Goal: Task Accomplishment & Management: Manage account settings

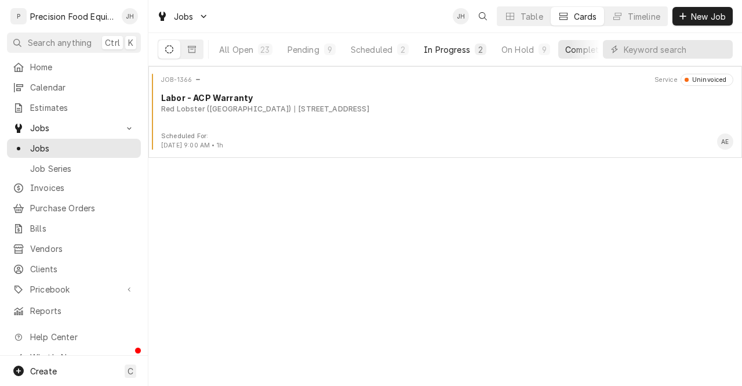
click at [442, 50] on div "In Progress" at bounding box center [447, 49] width 46 height 12
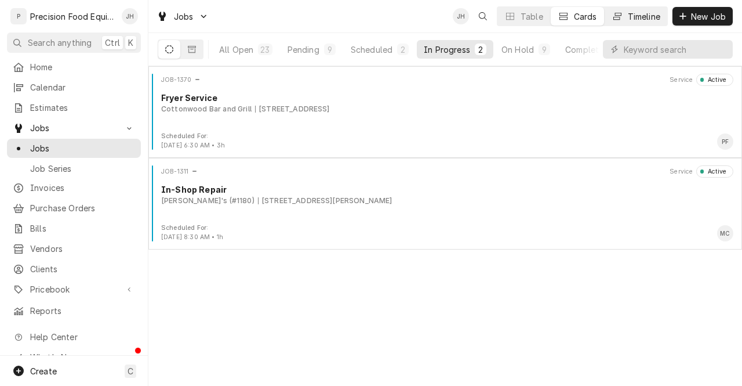
click at [636, 16] on div "Timeline" at bounding box center [644, 16] width 32 height 12
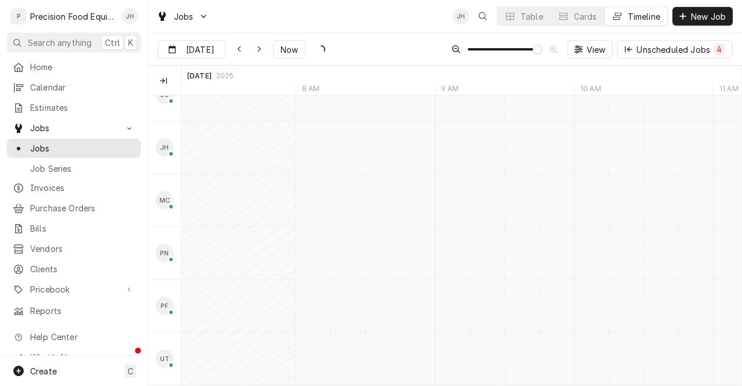
scroll to position [0, 11226]
click at [190, 50] on input "Jul 21" at bounding box center [183, 52] width 50 height 23
click at [275, 78] on button "Go to next month" at bounding box center [276, 81] width 16 height 16
click at [209, 186] on div "19" at bounding box center [210, 187] width 16 height 16
type input "Aug 19"
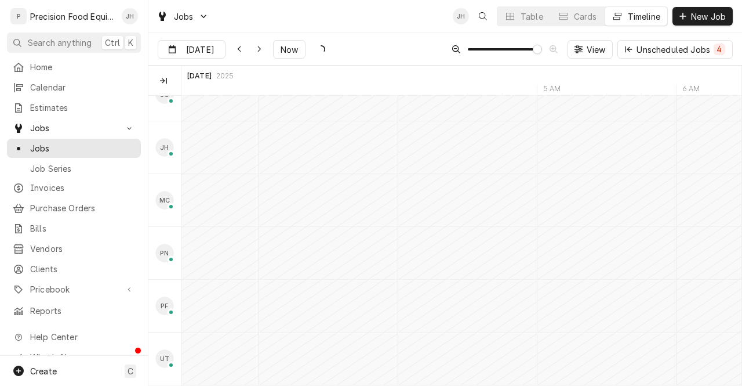
scroll to position [0, 0]
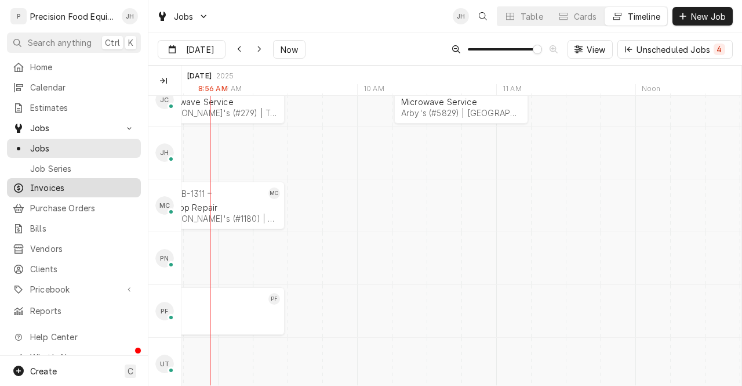
click at [50, 186] on span "Invoices" at bounding box center [82, 187] width 105 height 12
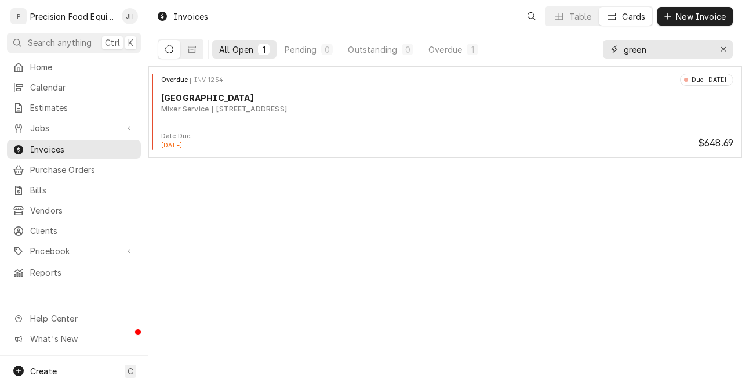
click at [678, 49] on input "green" at bounding box center [667, 49] width 87 height 19
type input "g"
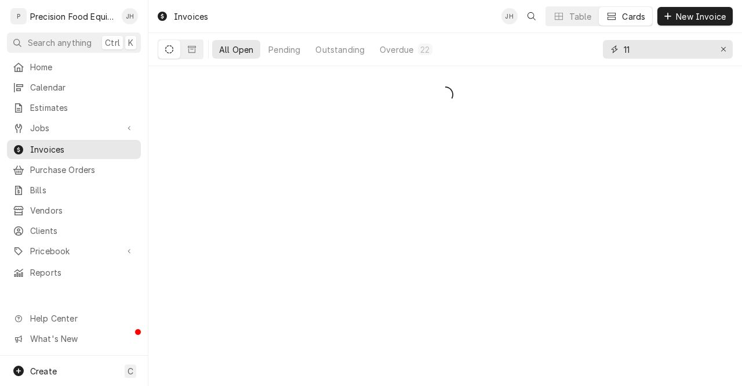
type input "1"
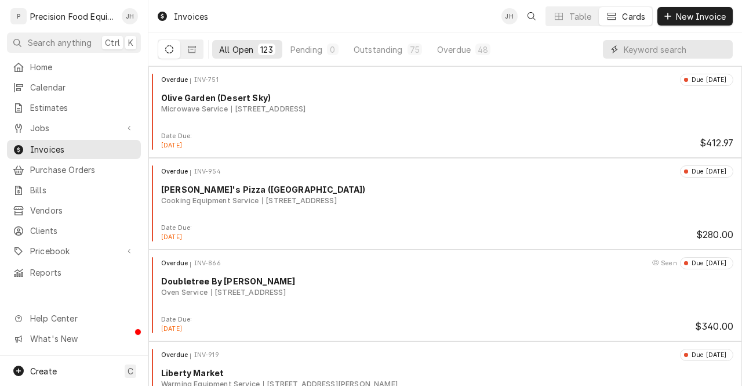
type input "7"
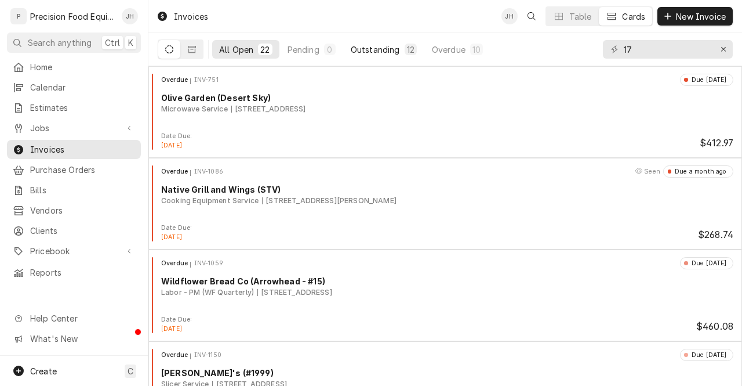
click at [391, 41] on button "Outstanding 12" at bounding box center [384, 49] width 80 height 19
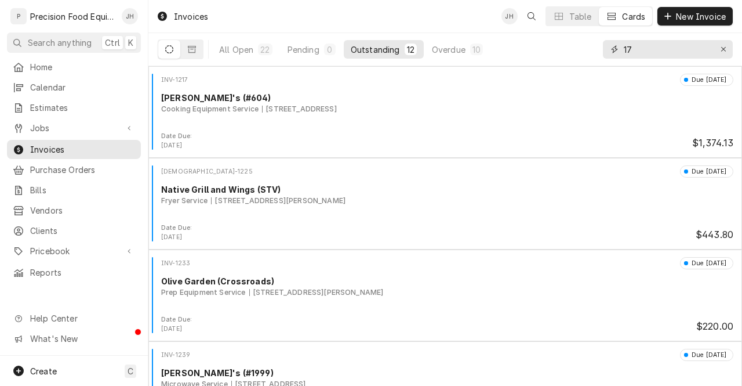
click at [631, 51] on input "17" at bounding box center [667, 49] width 87 height 19
type input "1"
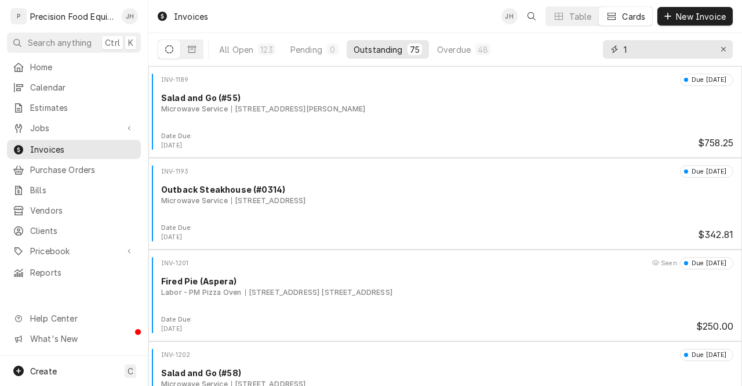
type input "17"
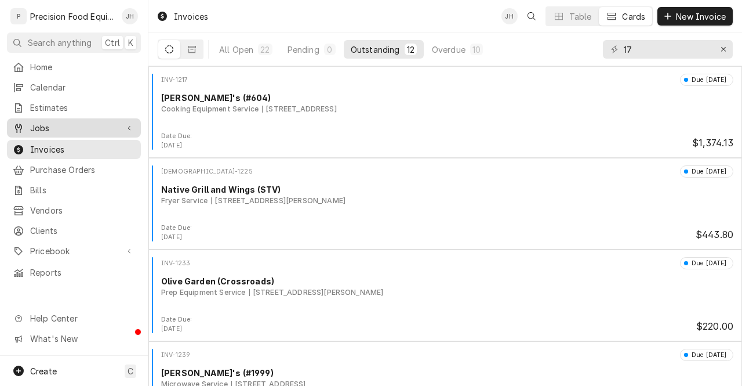
click at [37, 129] on span "Jobs" at bounding box center [74, 128] width 88 height 12
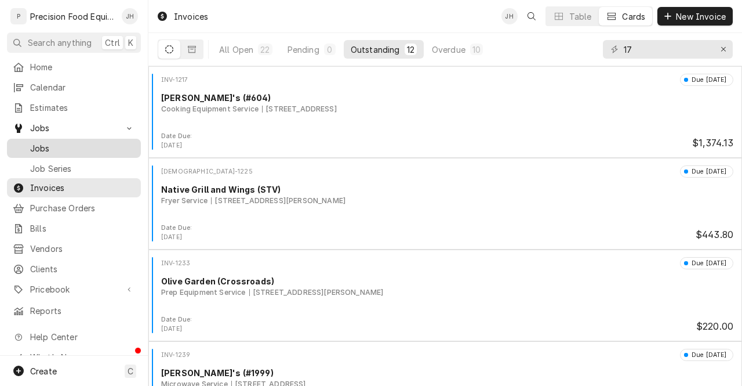
click at [45, 142] on span "Jobs" at bounding box center [82, 148] width 105 height 12
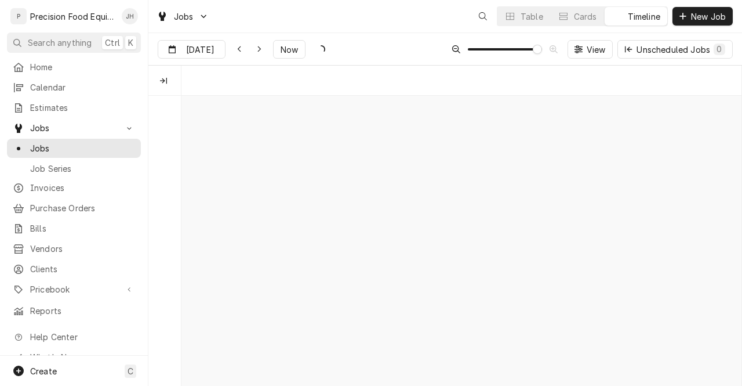
scroll to position [0, 11129]
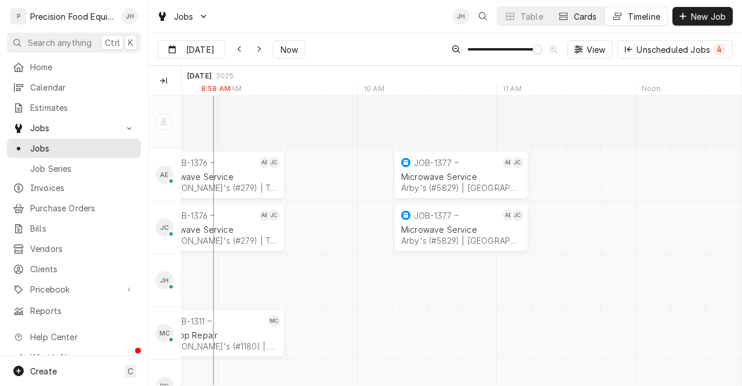
click at [584, 10] on div "Cards" at bounding box center [585, 16] width 23 height 12
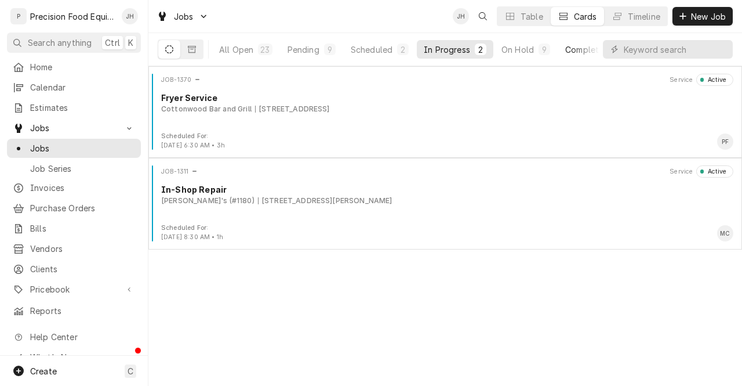
click at [567, 46] on div "Completed" at bounding box center [586, 49] width 43 height 12
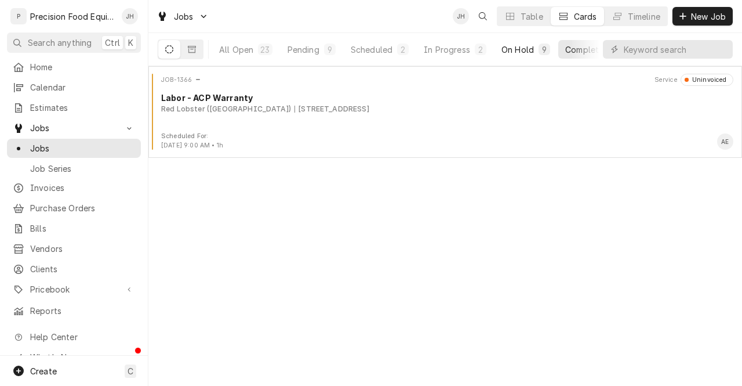
click at [519, 41] on button "On Hold 9" at bounding box center [526, 49] width 63 height 19
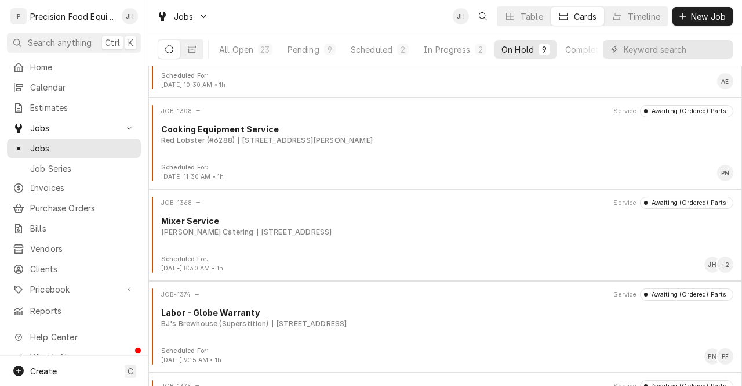
scroll to position [428, 0]
click at [303, 54] on div "Pending" at bounding box center [304, 49] width 32 height 12
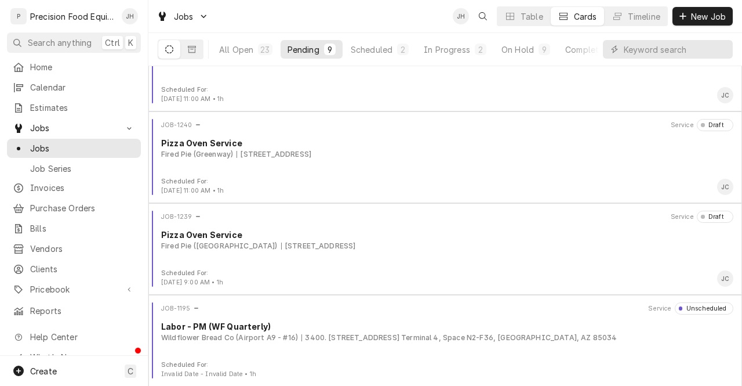
scroll to position [0, 0]
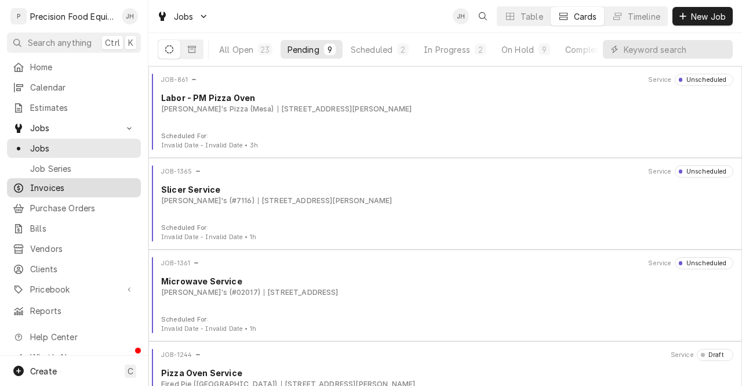
click at [51, 188] on span "Invoices" at bounding box center [82, 187] width 105 height 12
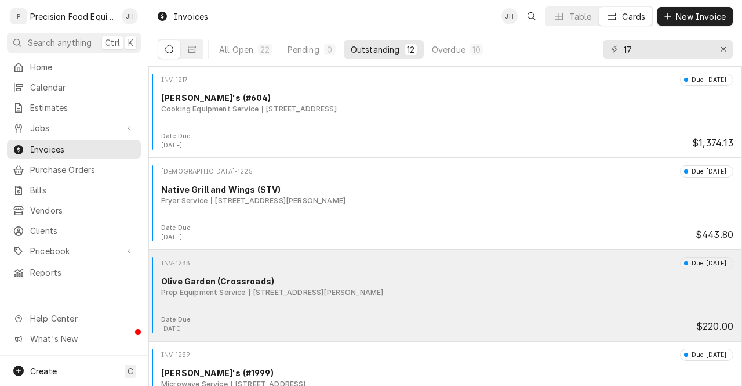
drag, startPoint x: 630, startPoint y: 322, endPoint x: 576, endPoint y: 304, distance: 56.1
click at [576, 304] on div "INV-1233 Due [DATE] [GEOGRAPHIC_DATA] (Crossroads) Prep Equipment Service [STRE…" at bounding box center [445, 295] width 584 height 76
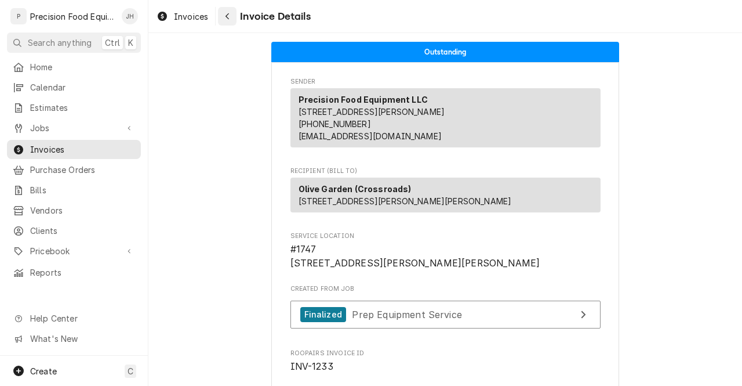
click at [228, 16] on icon "Navigate back" at bounding box center [227, 16] width 5 height 8
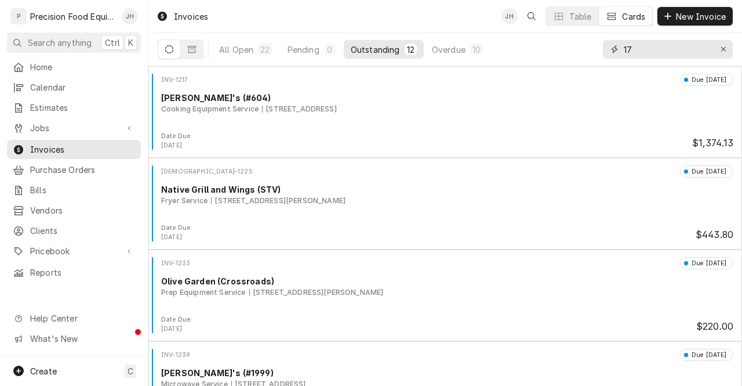
click at [639, 52] on input "17" at bounding box center [667, 49] width 87 height 19
type input "1"
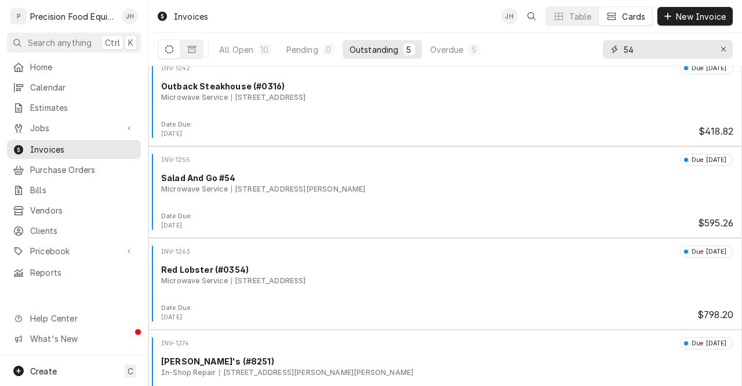
scroll to position [9, 0]
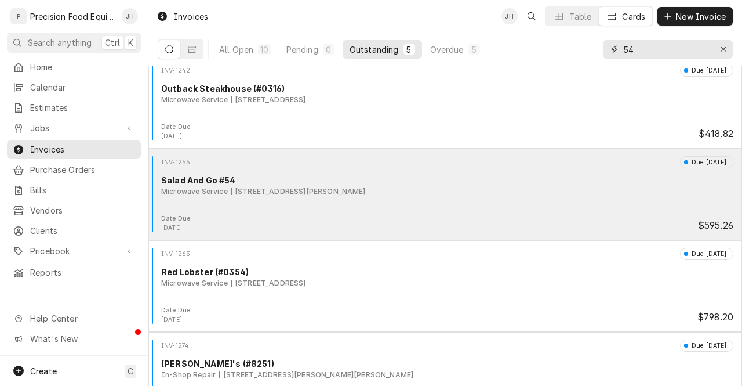
type input "54"
click at [402, 207] on div "INV-1255 Due in 18 days Salad And Go #54 Microwave Service 3200 N Campbell Ave,…" at bounding box center [445, 185] width 584 height 58
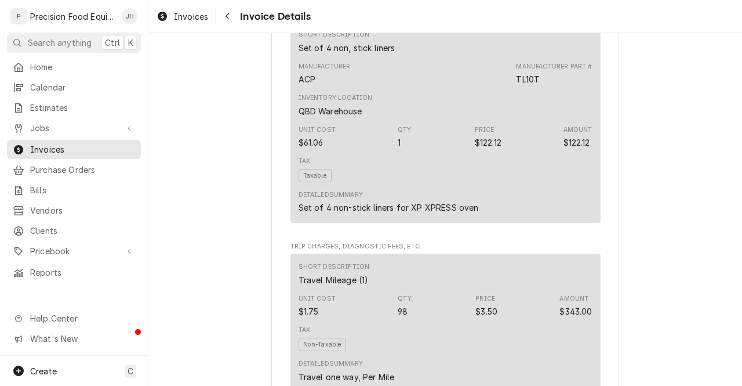
scroll to position [810, 0]
click at [351, 56] on div "Set of 4 non, stick liners" at bounding box center [347, 50] width 97 height 12
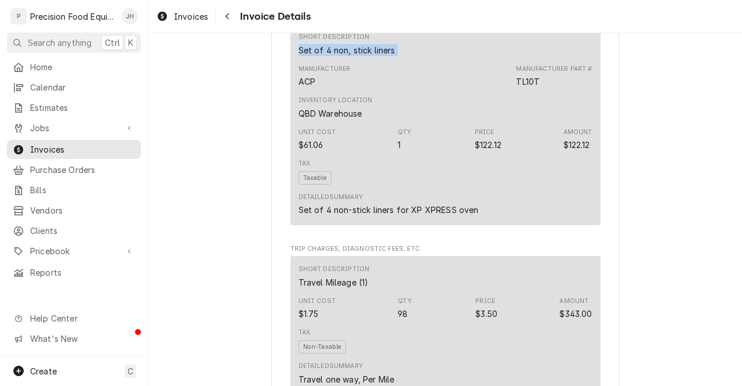
click at [351, 56] on div "Set of 4 non, stick liners" at bounding box center [347, 50] width 97 height 12
copy div "Set of 4 non, stick liners"
click at [494, 151] on div "$122.12" at bounding box center [488, 145] width 27 height 12
copy div "122.12"
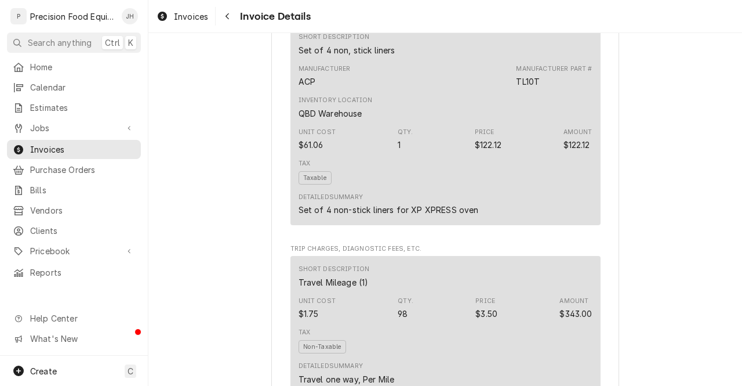
drag, startPoint x: 732, startPoint y: 229, endPoint x: 737, endPoint y: 246, distance: 18.2
click at [737, 246] on div "Outstanding Sender Precision Food Equipment LLC 15615 E. Appleby Rd Gilbert, AZ…" at bounding box center [445, 209] width 594 height 352
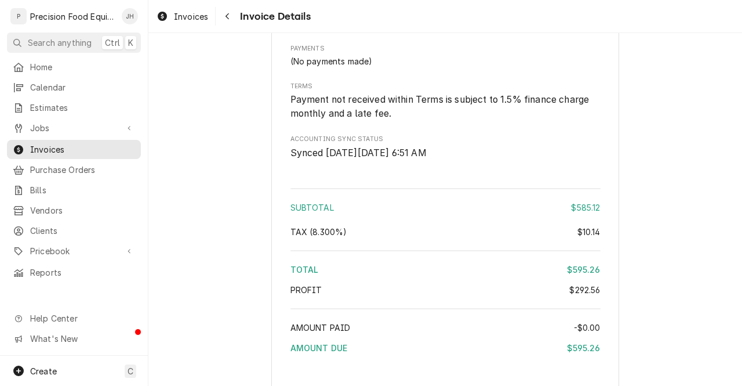
scroll to position [1483, 0]
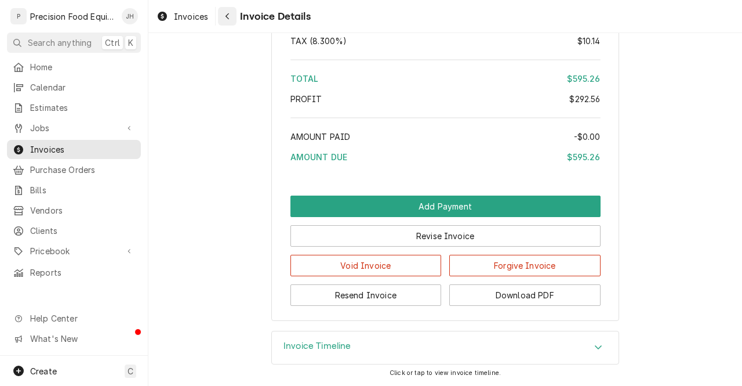
click at [226, 18] on icon "Navigate back" at bounding box center [227, 16] width 5 height 8
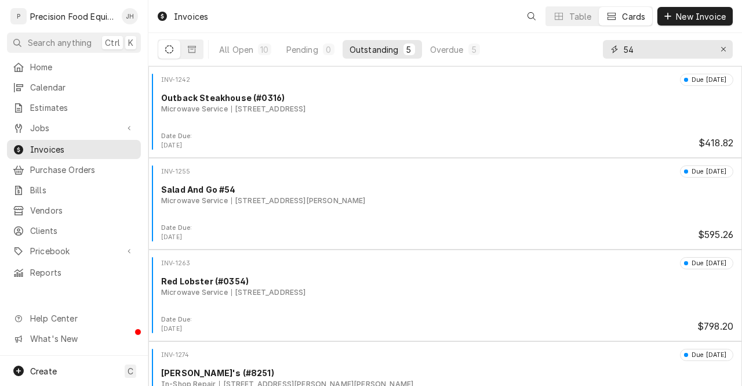
click at [649, 48] on input "54" at bounding box center [667, 49] width 87 height 19
type input "5"
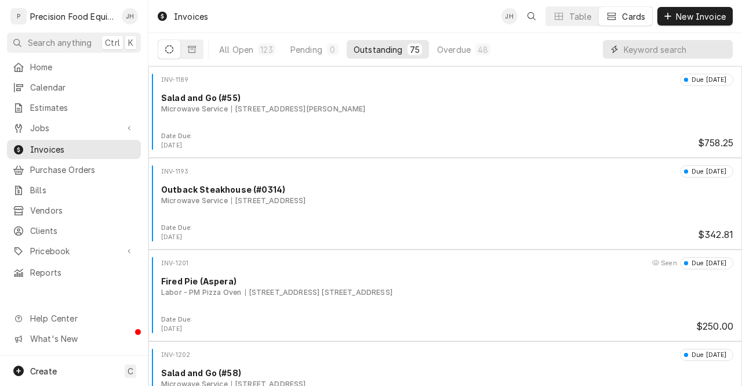
type input "8"
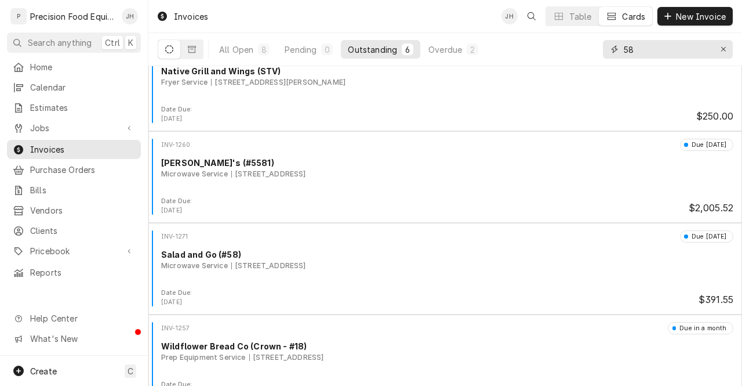
scroll to position [230, 0]
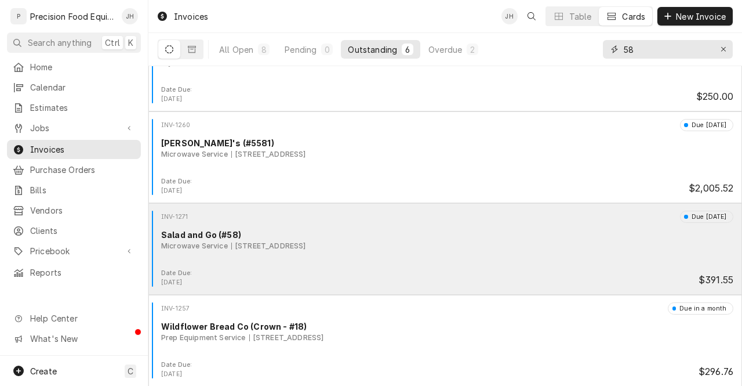
type input "58"
click at [281, 241] on div "9151 W Glendale Ave, Glendale, AZ 85305" at bounding box center [268, 246] width 75 height 10
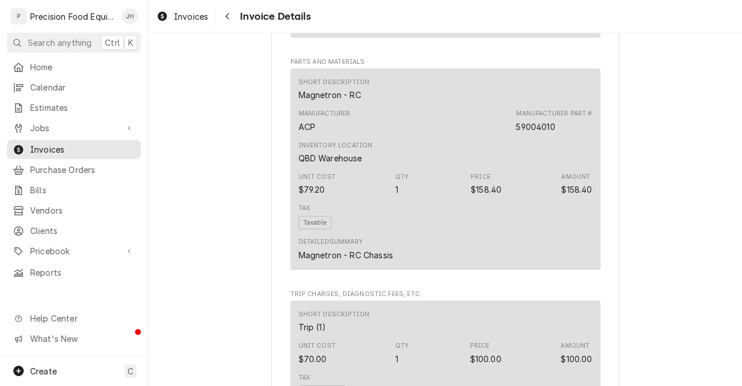
scroll to position [773, 0]
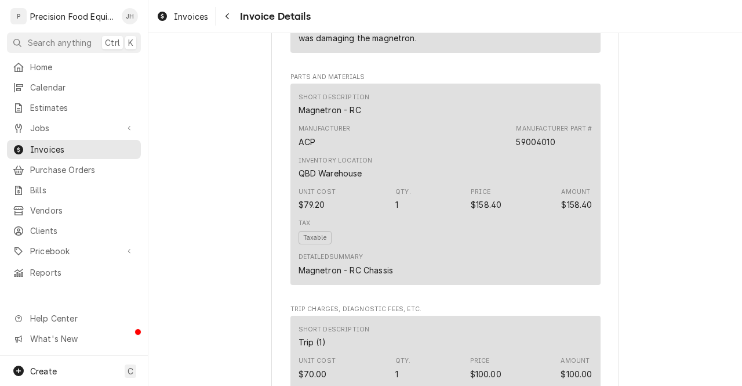
click at [337, 116] on div "Magnetron - RC" at bounding box center [330, 110] width 63 height 12
copy div "Magnetron - RC"
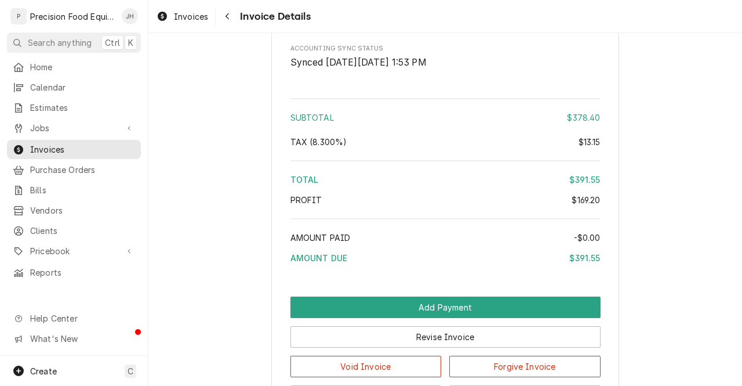
scroll to position [1376, 0]
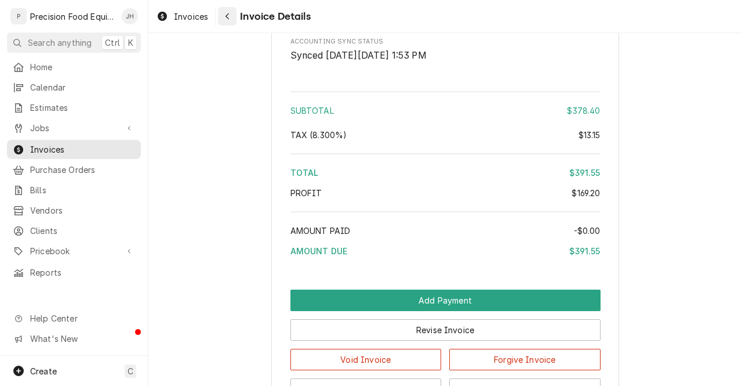
click at [226, 16] on icon "Navigate back" at bounding box center [227, 16] width 3 height 6
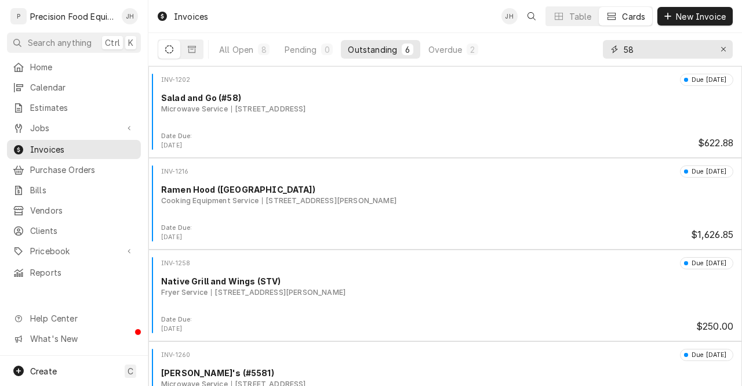
click at [661, 50] on input "58" at bounding box center [667, 49] width 87 height 19
type input "24"
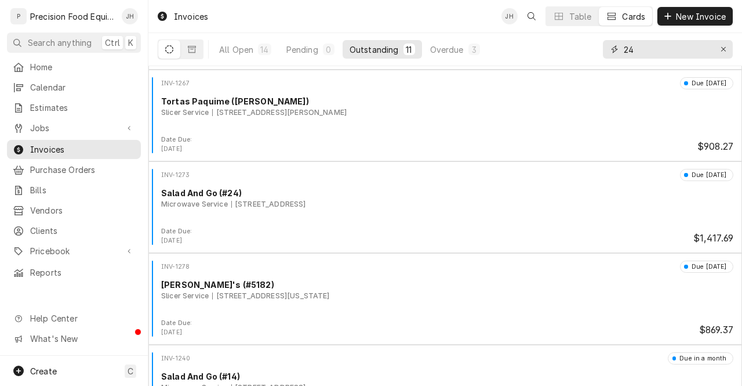
scroll to position [558, 0]
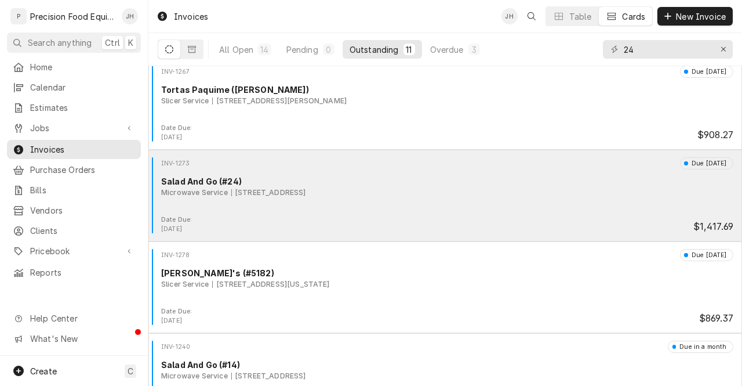
click at [457, 188] on div "Microwave Service 777 W Indian School Rd, Phoenix, AZ 85013" at bounding box center [447, 192] width 572 height 10
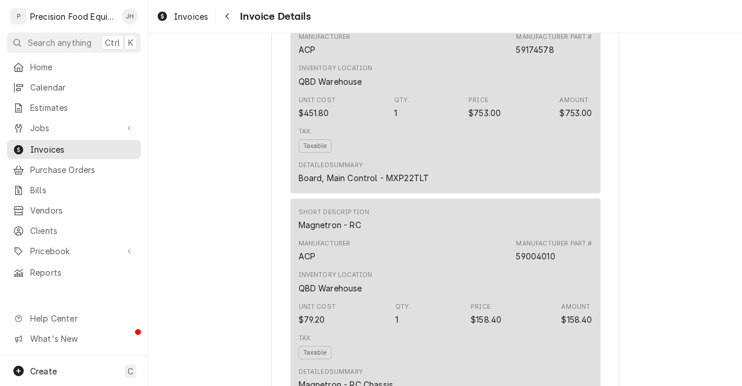
scroll to position [876, 0]
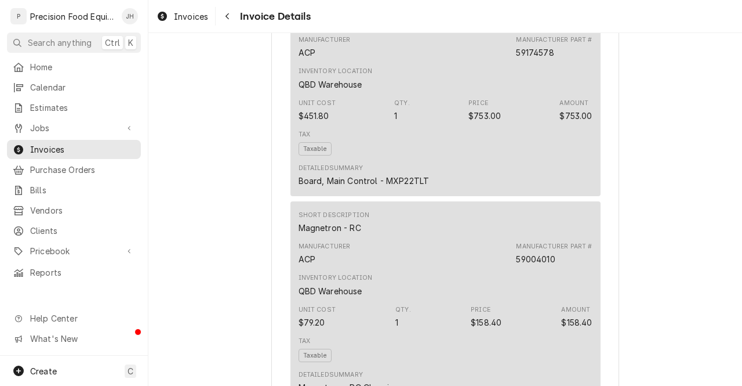
click at [362, 27] on div "Board, Main Control - MXP22TLT" at bounding box center [364, 21] width 131 height 12
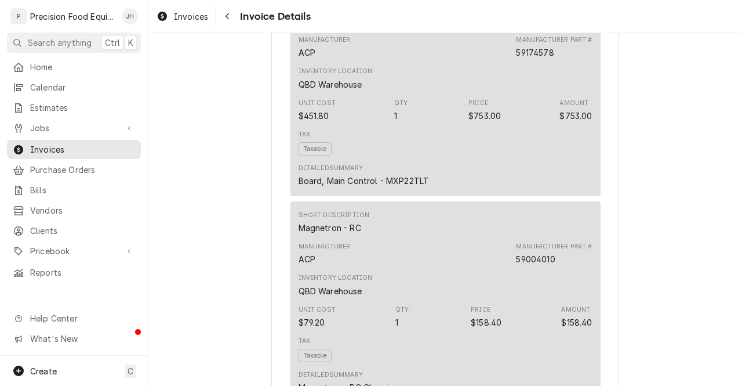
click at [394, 27] on div "Board, Main Control - MXP22TLT" at bounding box center [364, 21] width 131 height 12
click at [372, 27] on div "Board, Main Control - MXP22TLT" at bounding box center [364, 21] width 131 height 12
click at [299, 27] on div "Board, Main Control - MXP22TLT" at bounding box center [364, 21] width 131 height 12
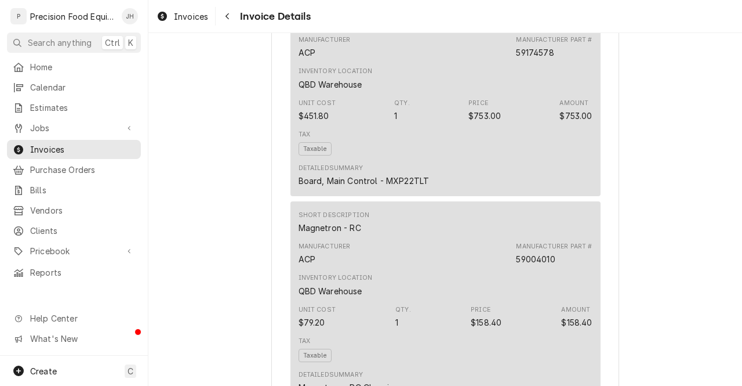
click at [299, 27] on div "Board, Main Control - MXP22TLT" at bounding box center [364, 21] width 131 height 12
copy div "Board, Main Control - MXP22TLT"
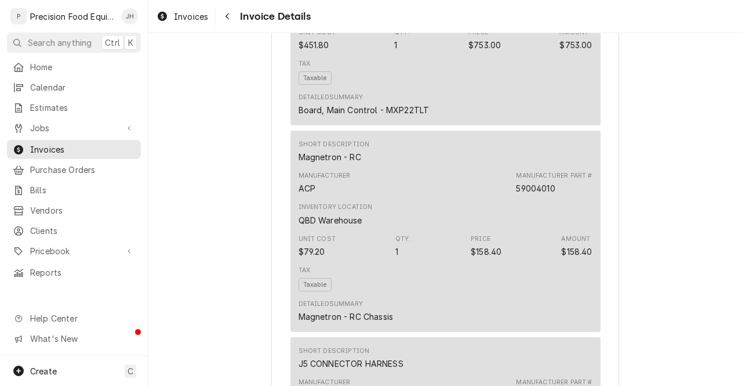
scroll to position [952, 0]
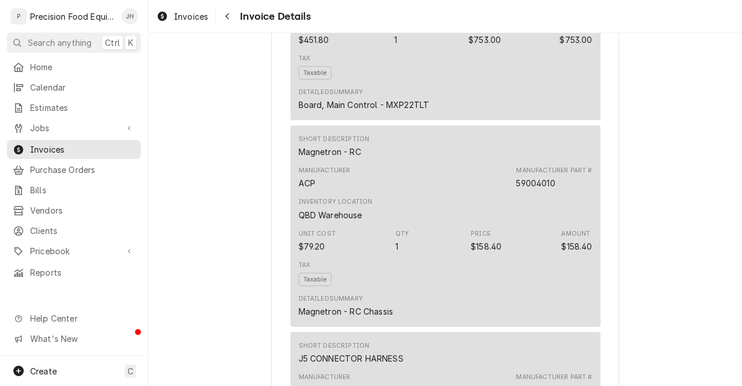
click at [321, 158] on div "Magnetron - RC" at bounding box center [330, 152] width 63 height 12
copy div "Magnetron - RC"
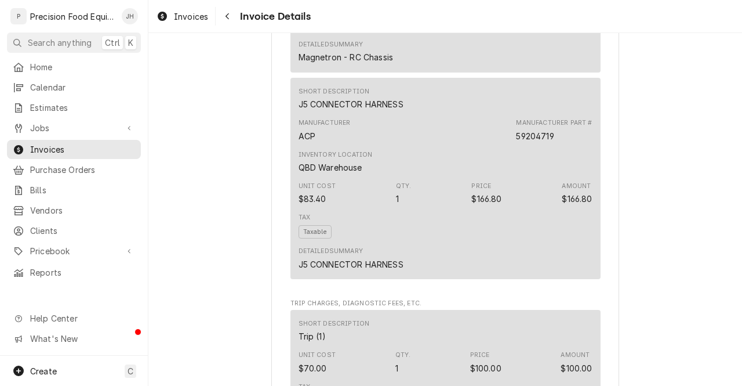
scroll to position [1204, 0]
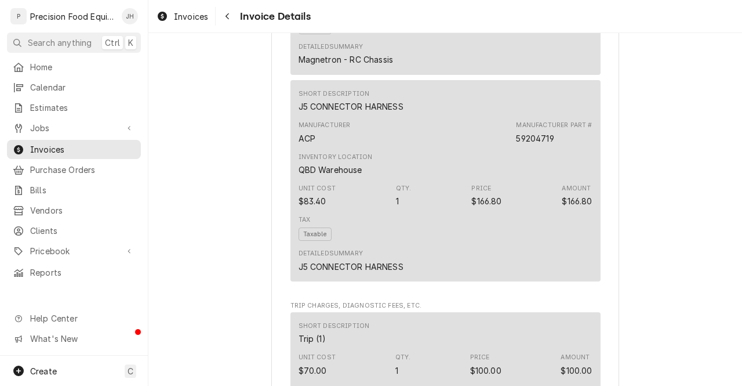
click at [353, 112] on div "J5 CONNECTOR HARNESS" at bounding box center [351, 106] width 105 height 12
copy div "J5 CONNECTOR HARNESS"
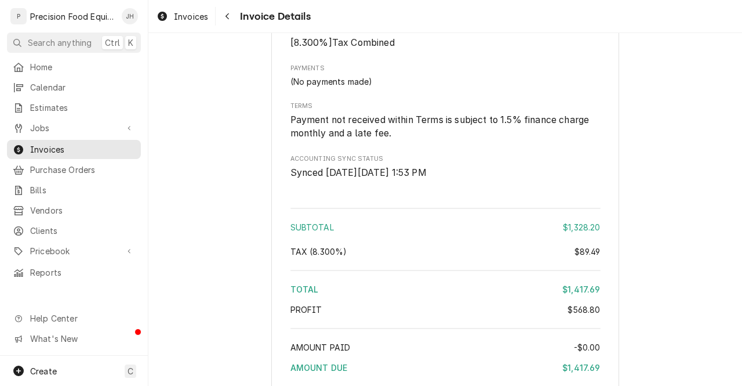
scroll to position [1689, 0]
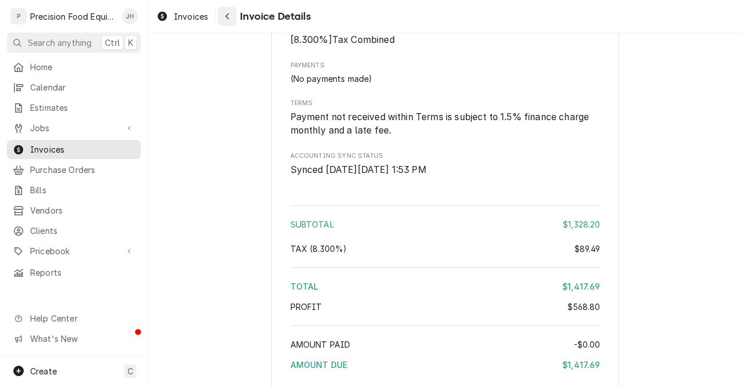
click at [225, 17] on icon "Navigate back" at bounding box center [227, 16] width 5 height 8
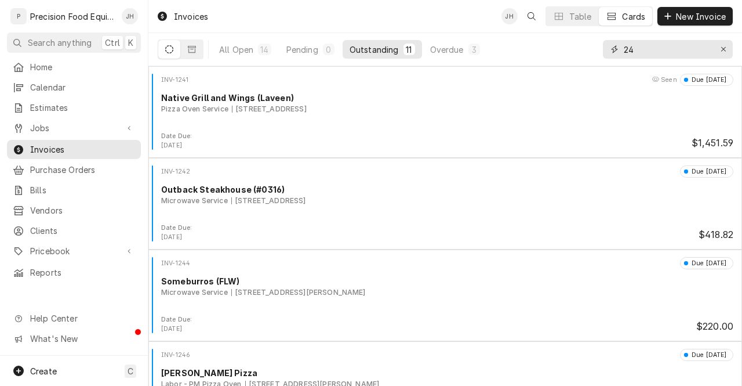
click at [666, 54] on input "24" at bounding box center [667, 49] width 87 height 19
type input "55"
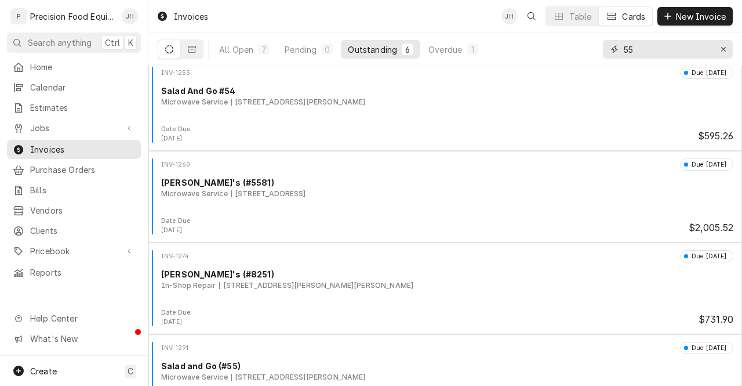
scroll to position [230, 0]
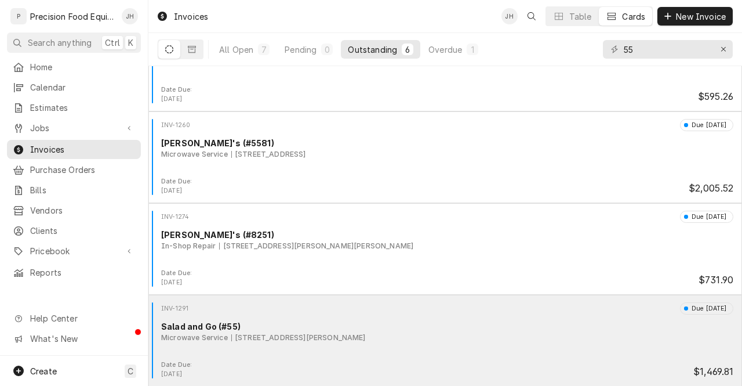
click at [415, 347] on div "INV-1291 Due in 25 days Salad and Go (#55) Microwave Service 1302 S Kolb Rd, Tu…" at bounding box center [445, 331] width 584 height 58
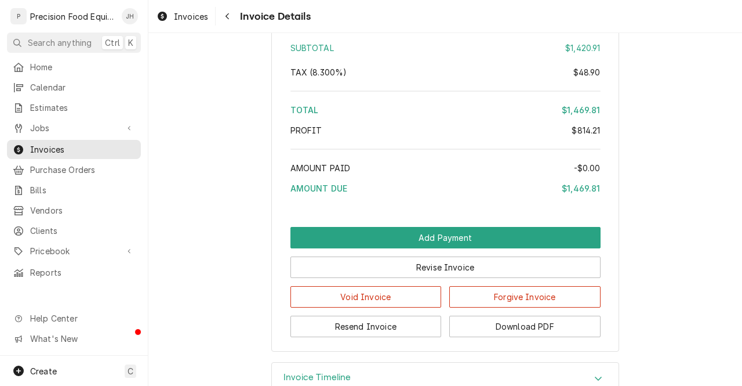
scroll to position [2186, 0]
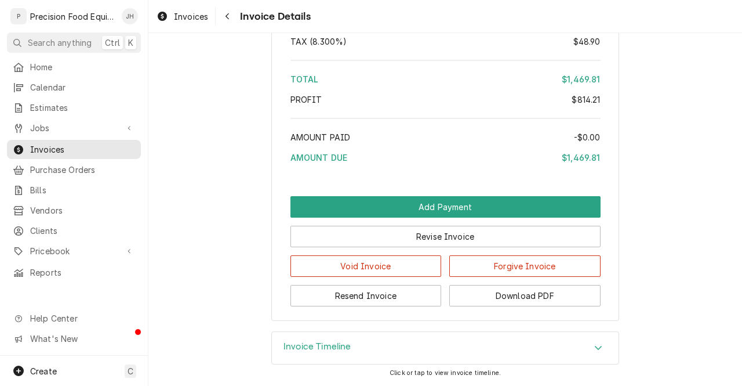
click at [446, 346] on div "Invoice Timeline" at bounding box center [445, 348] width 347 height 32
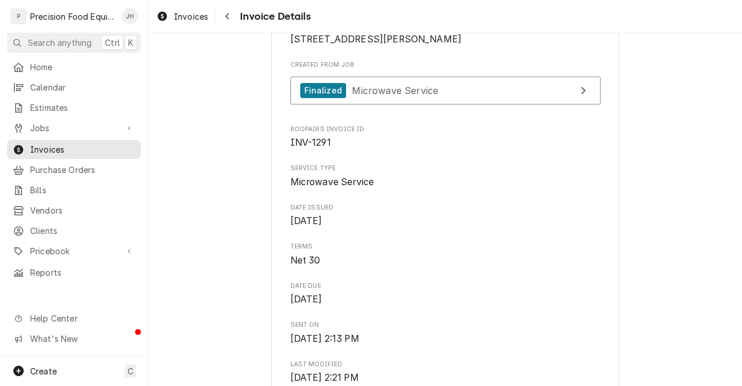
scroll to position [157, 0]
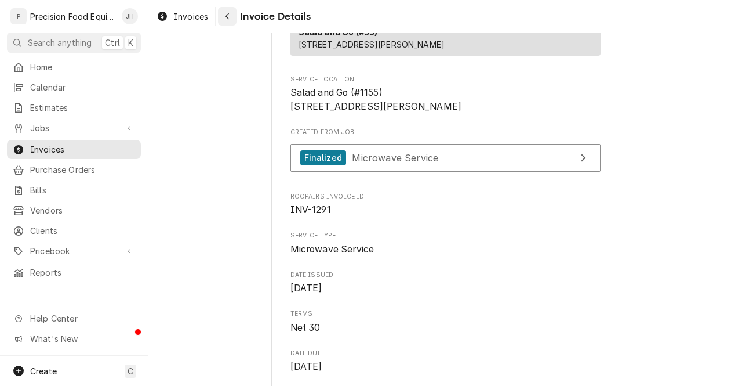
click at [234, 13] on button "Navigate back" at bounding box center [227, 16] width 19 height 19
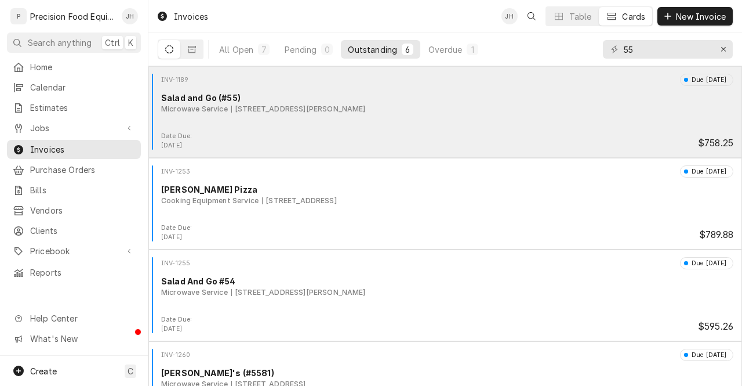
click at [377, 126] on div "INV-1189 Due in 2 days Salad and Go (#55) Microwave Service 1302 S Kolb Rd, Tuc…" at bounding box center [445, 103] width 584 height 58
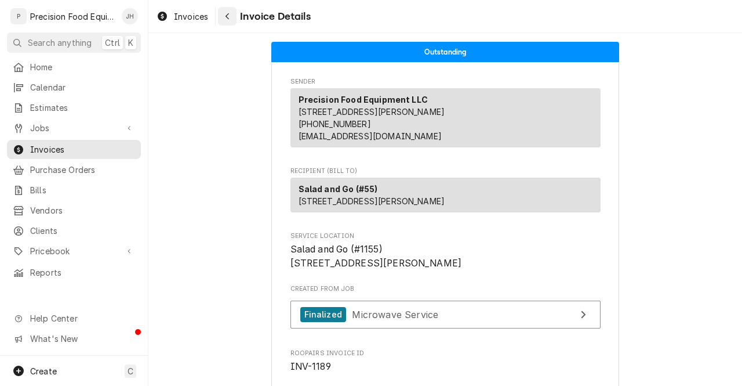
click at [228, 10] on div "Navigate back" at bounding box center [227, 16] width 12 height 12
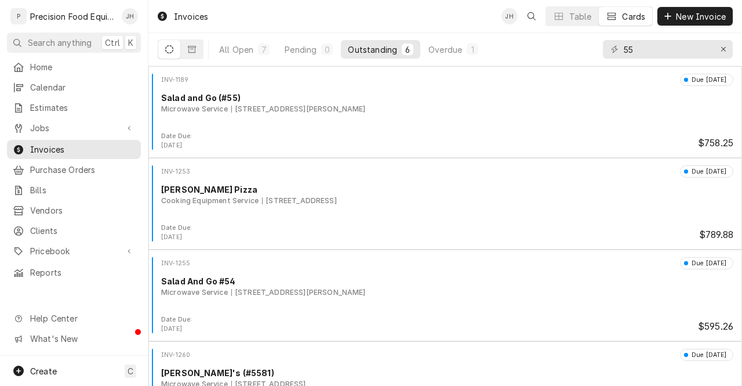
scroll to position [230, 0]
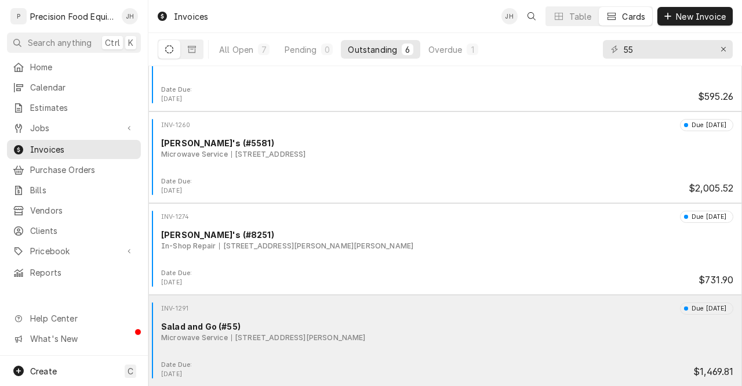
click at [474, 355] on div "INV-1291 Due in 25 days Salad and Go (#55) Microwave Service 1302 S Kolb Rd, Tu…" at bounding box center [445, 331] width 584 height 58
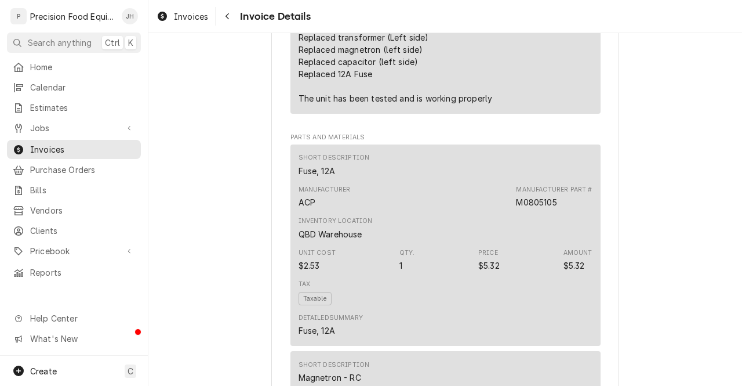
scroll to position [778, 0]
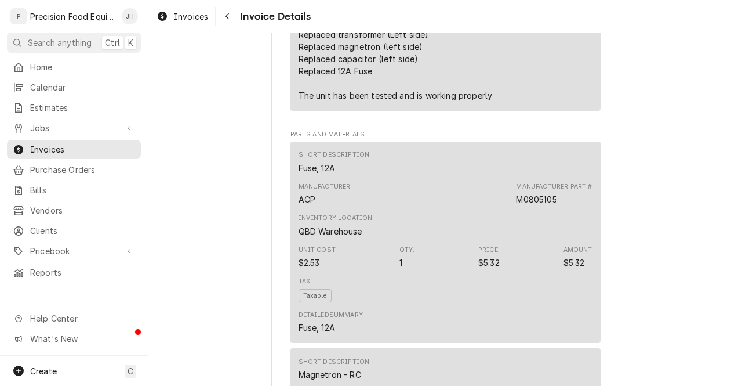
click at [312, 174] on div "Fuse, 12A" at bounding box center [317, 168] width 37 height 12
copy div "Fuse, 12A"
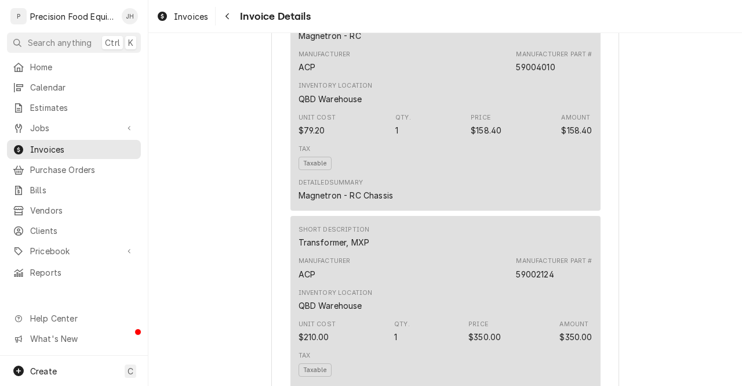
scroll to position [1119, 0]
click at [334, 39] on div "Magnetron - RC" at bounding box center [330, 33] width 63 height 12
copy div "Magnetron - RC"
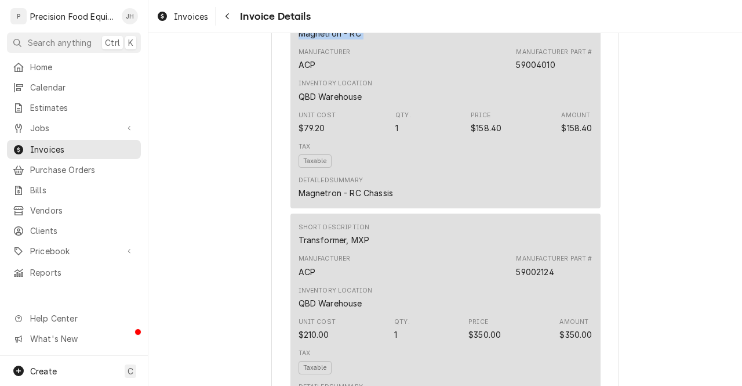
scroll to position [1277, 0]
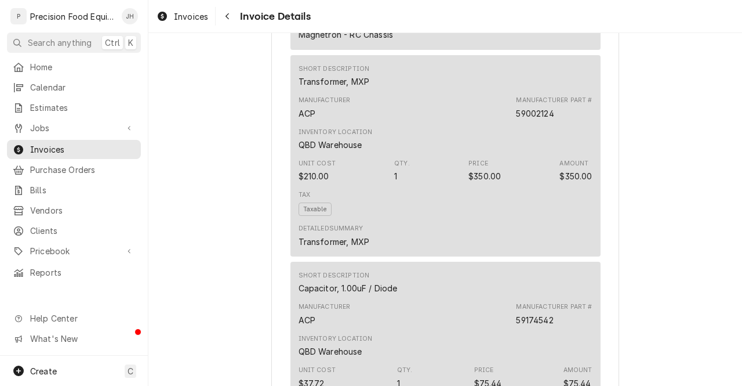
click at [339, 88] on div "Transformer, MXP" at bounding box center [334, 81] width 71 height 12
copy div "Transformer, MXP"
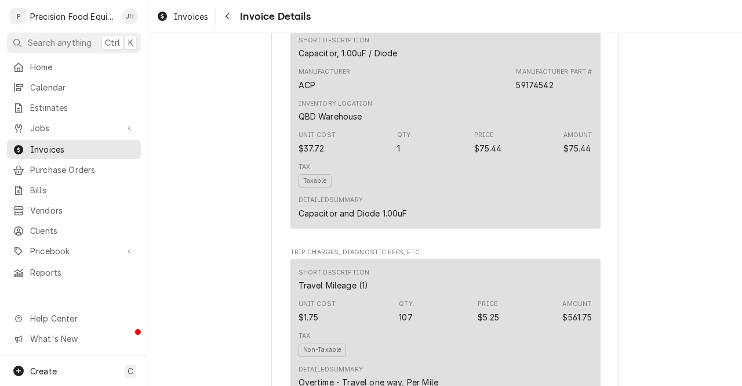
scroll to position [1515, 0]
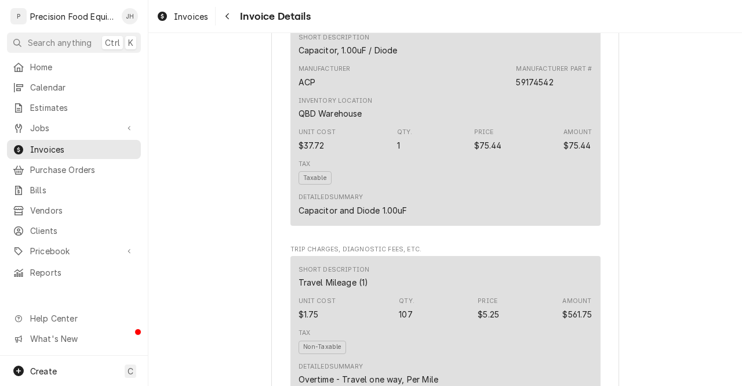
click at [332, 56] on div "Capacitor, 1.00uF / Diode" at bounding box center [348, 50] width 99 height 12
copy div "Capacitor, 1.00uF / Diode"
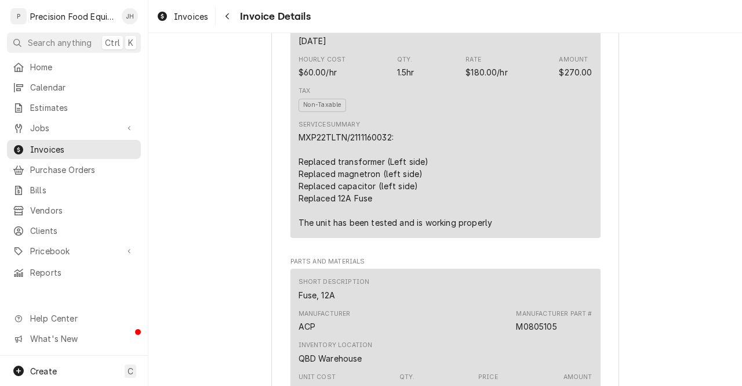
scroll to position [619, 0]
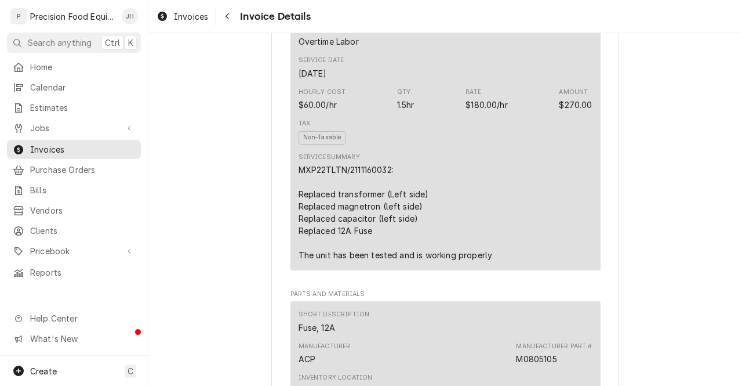
drag, startPoint x: 405, startPoint y: 164, endPoint x: 400, endPoint y: 121, distance: 43.2
click at [400, 121] on div "Short Description Overtime Labor Service Date Aug 14, 2025 Hourly Cost $60.00/h…" at bounding box center [445, 142] width 310 height 255
click at [400, 115] on div "Hourly Cost $60.00/hr Qty. 1.5hr Rate $180.00/hr Amount $270.00" at bounding box center [446, 98] width 294 height 31
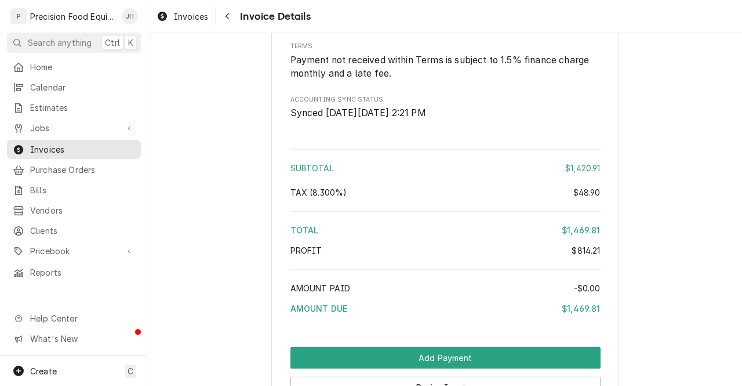
scroll to position [2186, 0]
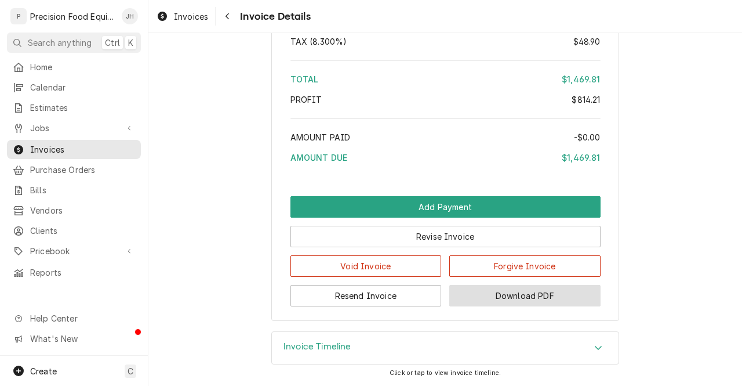
click at [493, 300] on button "Download PDF" at bounding box center [524, 295] width 151 height 21
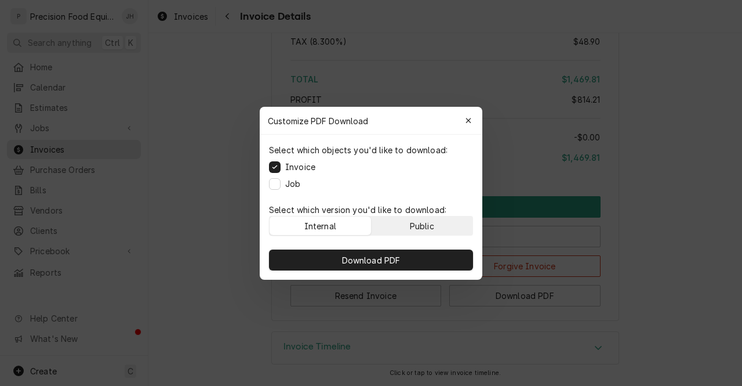
click at [433, 217] on button "Public" at bounding box center [422, 225] width 101 height 19
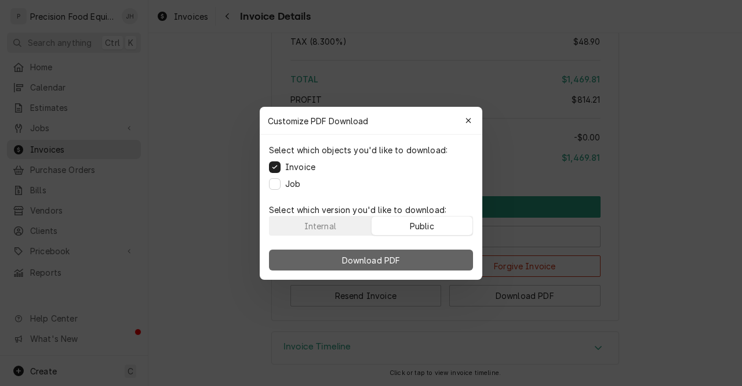
click at [399, 256] on span "Download PDF" at bounding box center [371, 259] width 63 height 12
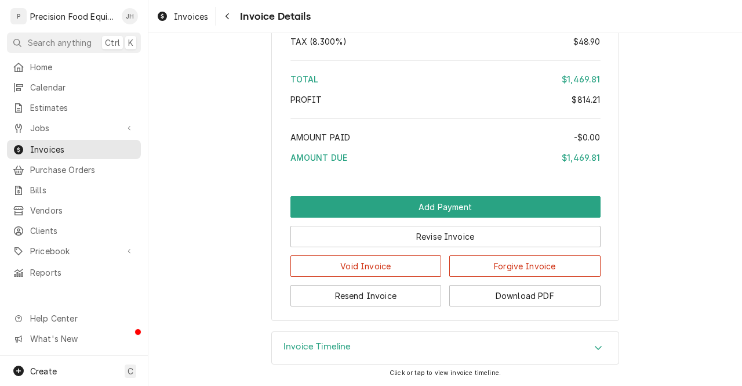
click at [733, 377] on div at bounding box center [733, 377] width 0 height 0
click at [231, 20] on div "Navigate back" at bounding box center [227, 16] width 12 height 12
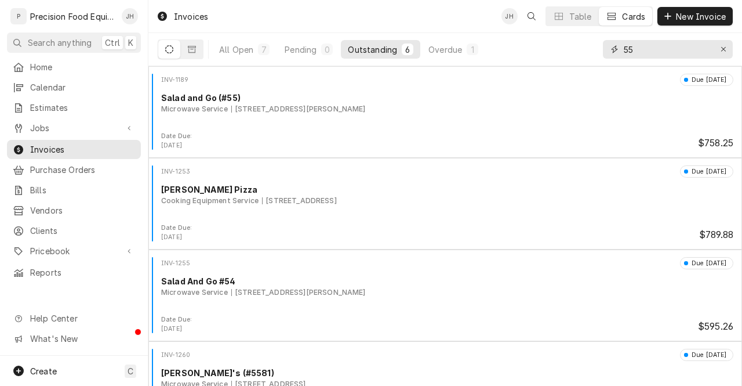
click at [654, 51] on input "55" at bounding box center [667, 49] width 87 height 19
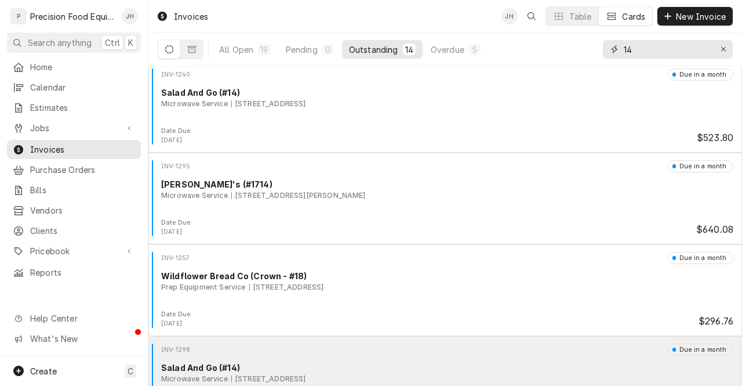
scroll to position [936, 0]
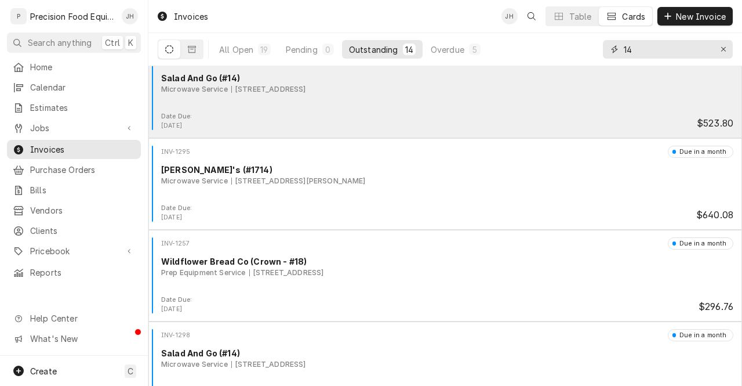
type input "14"
click at [370, 116] on div "Date Due: [DATE] $523.80" at bounding box center [445, 121] width 584 height 19
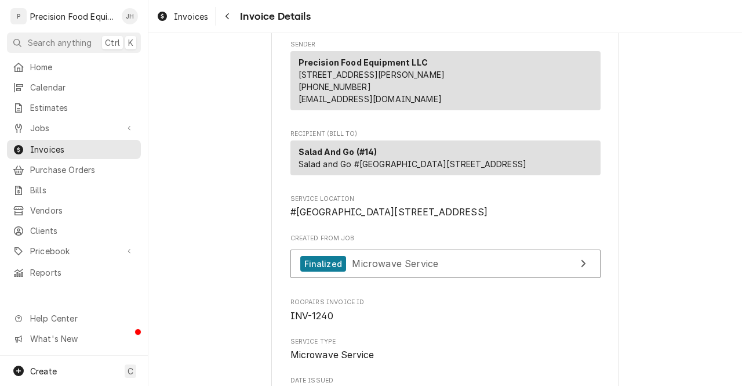
scroll to position [35, 0]
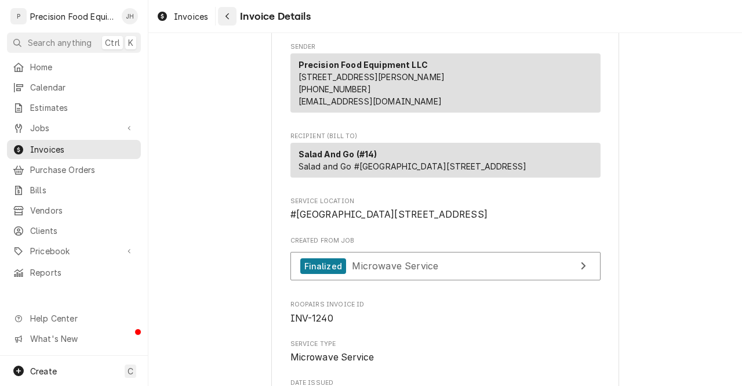
click at [227, 17] on icon "Navigate back" at bounding box center [227, 16] width 3 height 6
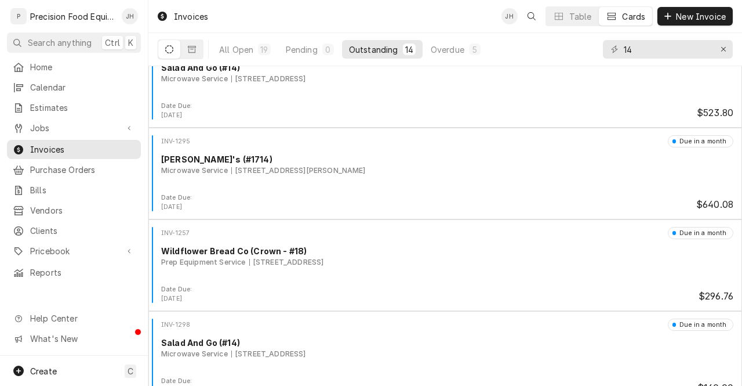
scroll to position [962, 0]
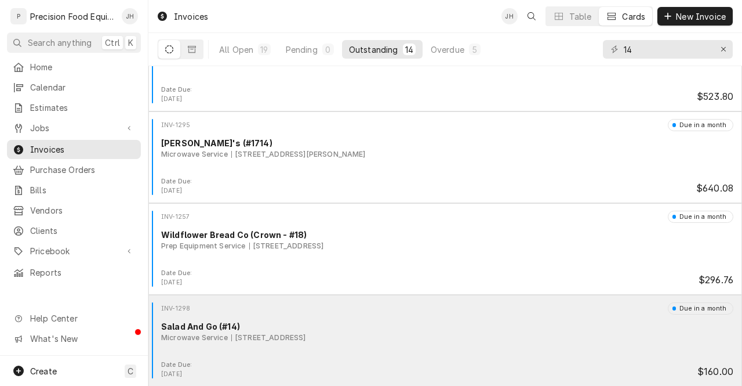
click at [580, 329] on div "Salad And Go (#14)" at bounding box center [447, 326] width 572 height 12
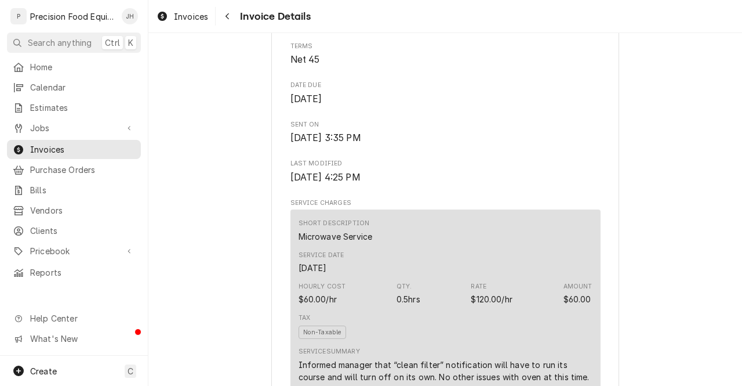
scroll to position [513, 0]
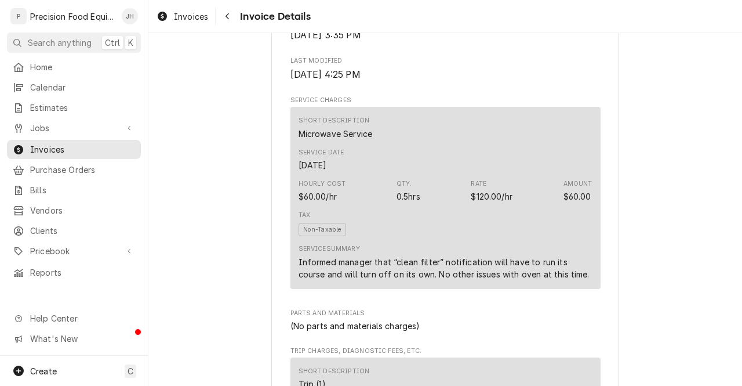
click at [317, 280] on div "Informed manager that “clean filter” notification will have to run its course a…" at bounding box center [446, 268] width 294 height 24
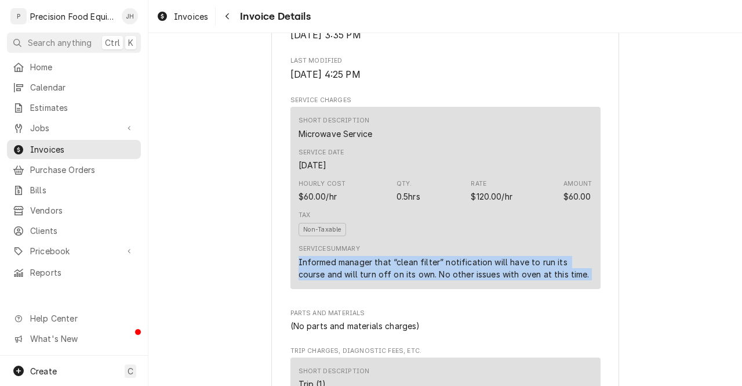
click at [317, 280] on div "Informed manager that “clean filter” notification will have to run its course a…" at bounding box center [446, 268] width 294 height 24
copy div "Informed manager that “clean filter” notification will have to run its course a…"
click at [225, 17] on icon "Navigate back" at bounding box center [227, 16] width 5 height 8
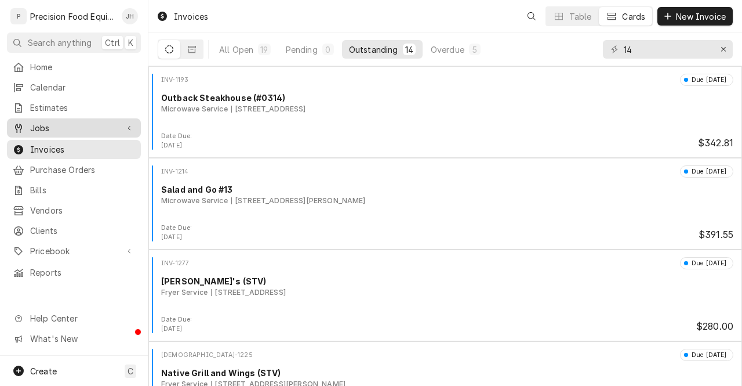
click at [76, 127] on span "Jobs" at bounding box center [74, 128] width 88 height 12
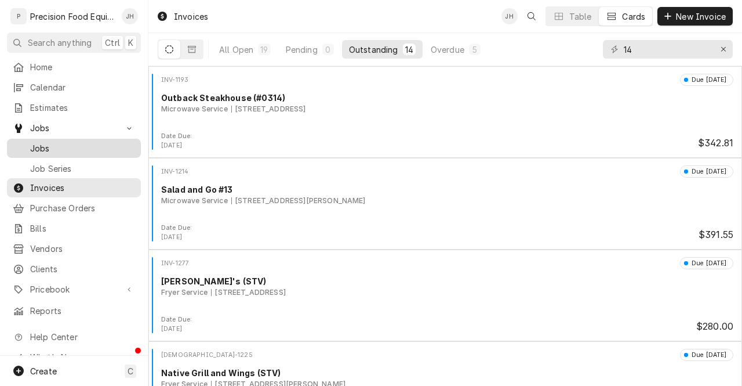
click at [64, 142] on span "Jobs" at bounding box center [82, 148] width 105 height 12
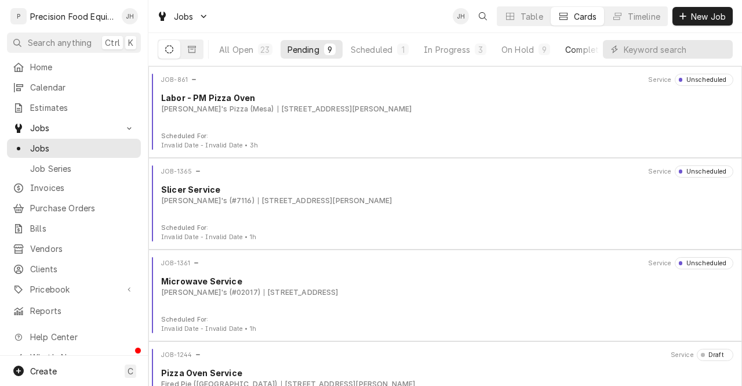
click at [573, 53] on div "Completed" at bounding box center [586, 49] width 43 height 12
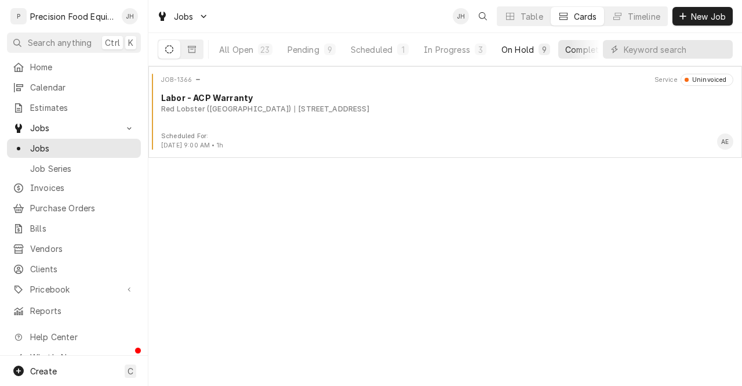
click at [508, 49] on div "On Hold" at bounding box center [517, 49] width 32 height 12
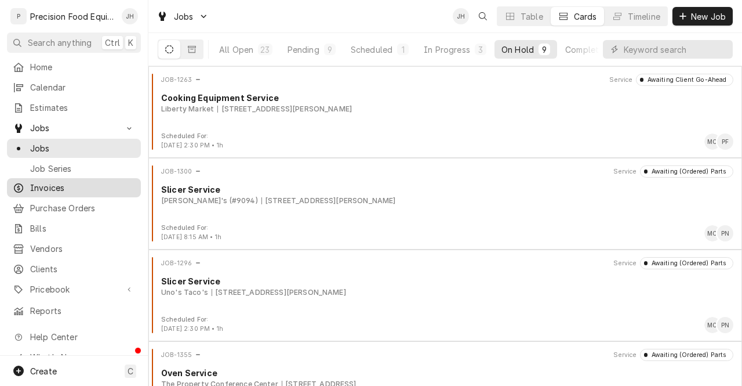
click at [42, 187] on span "Invoices" at bounding box center [82, 187] width 105 height 12
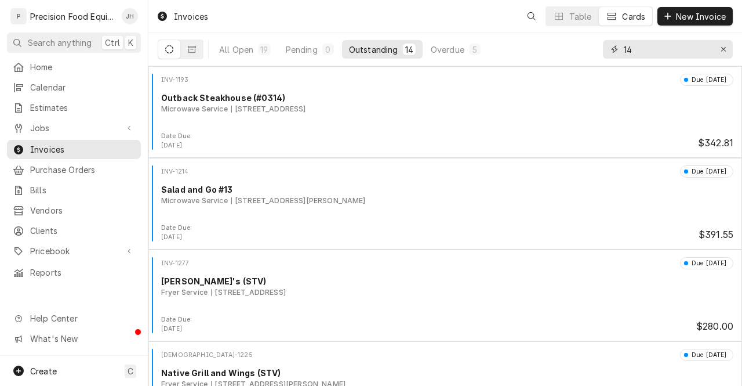
click at [645, 50] on input "14" at bounding box center [667, 49] width 87 height 19
type input "1"
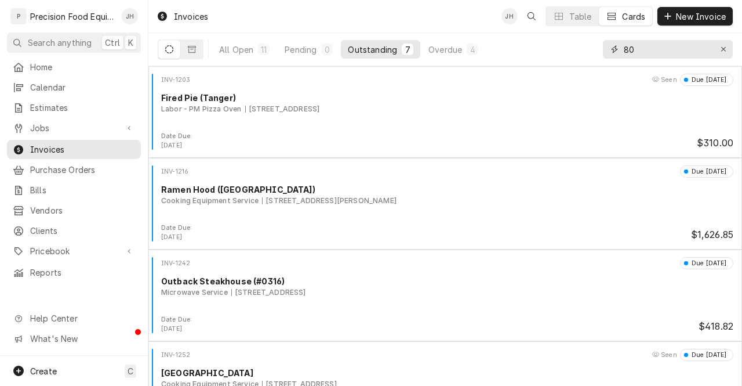
type input "8"
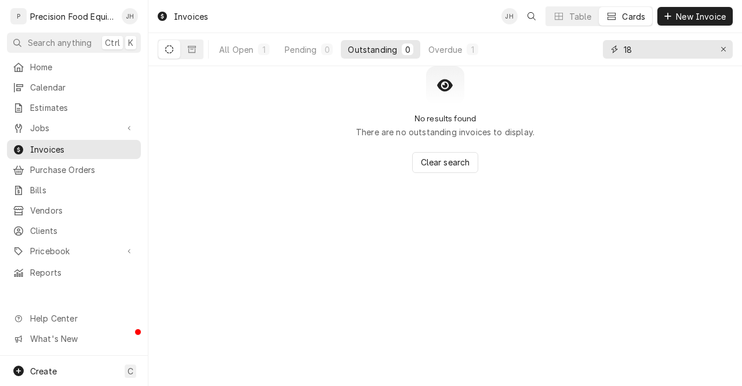
type input "1"
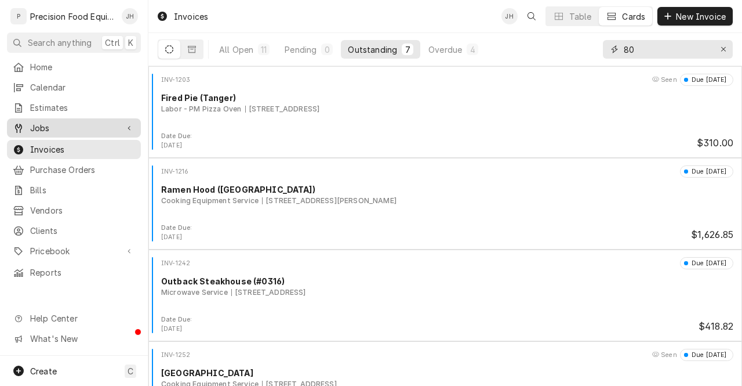
type input "80"
click at [71, 125] on span "Jobs" at bounding box center [74, 128] width 88 height 12
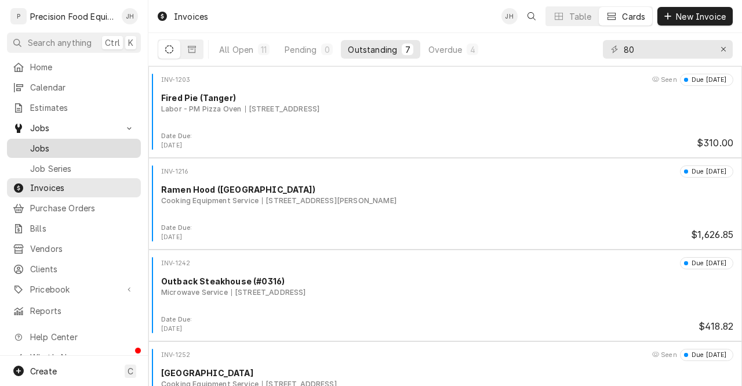
click at [64, 148] on span "Jobs" at bounding box center [82, 148] width 105 height 12
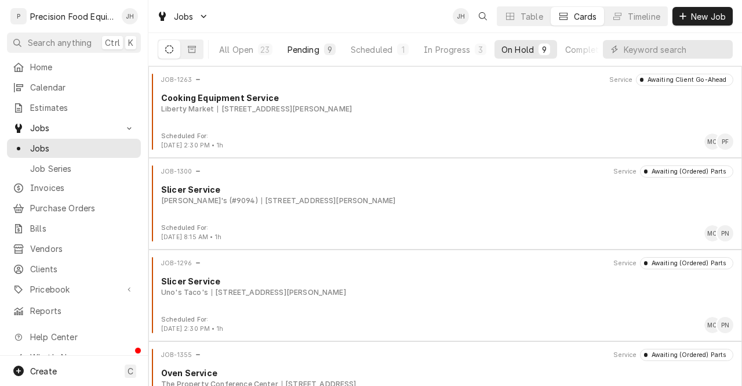
click at [326, 48] on div "9" at bounding box center [329, 49] width 7 height 12
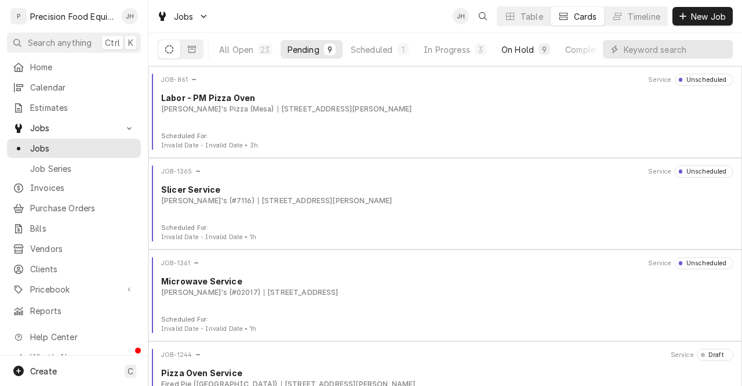
click at [523, 49] on div "On Hold" at bounding box center [517, 49] width 32 height 12
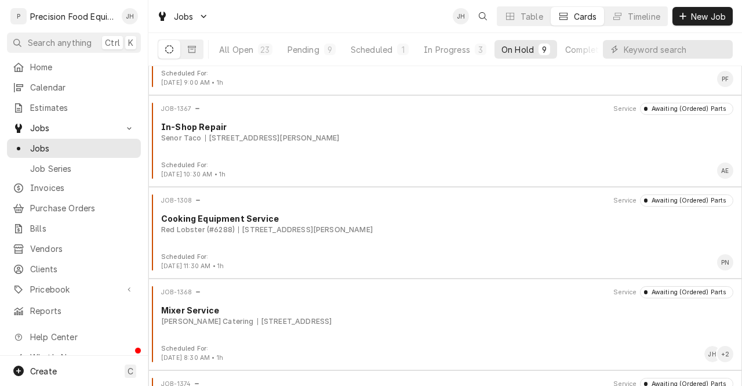
scroll to position [19, 0]
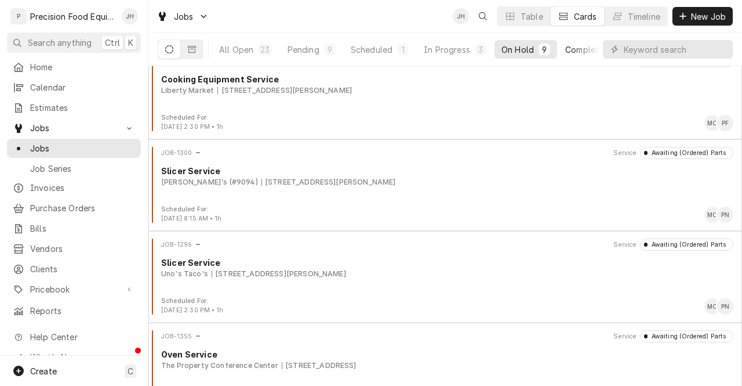
click at [575, 51] on div "Completed" at bounding box center [586, 49] width 43 height 12
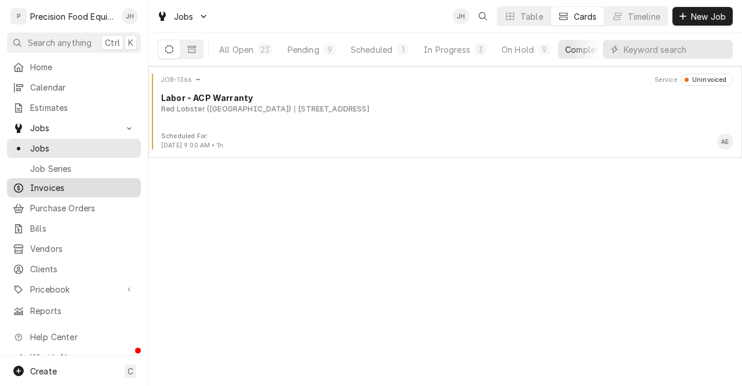
click at [60, 181] on span "Invoices" at bounding box center [82, 187] width 105 height 12
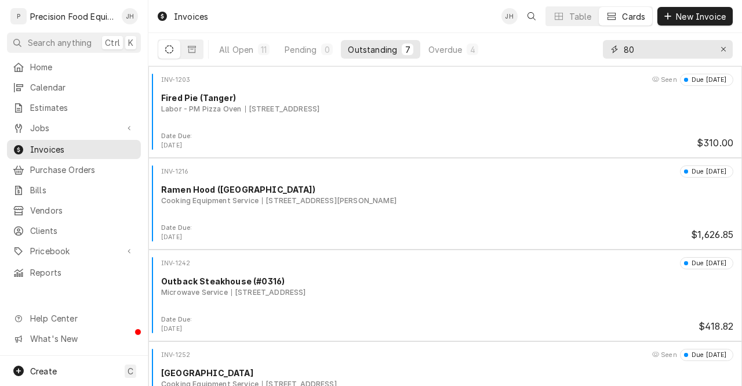
click at [645, 48] on input "80" at bounding box center [667, 49] width 87 height 19
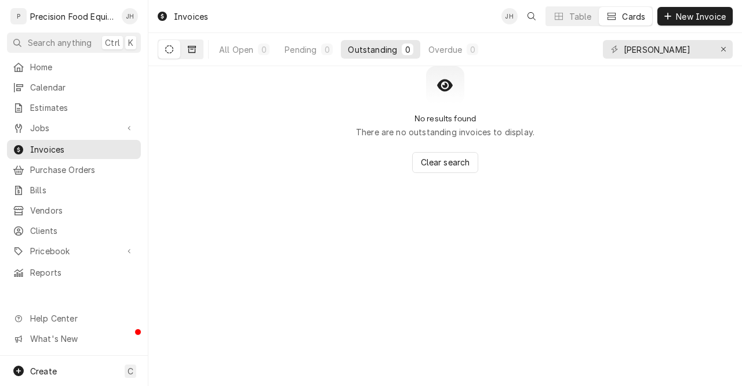
click at [186, 47] on button "Dynamic Content Wrapper" at bounding box center [192, 49] width 22 height 19
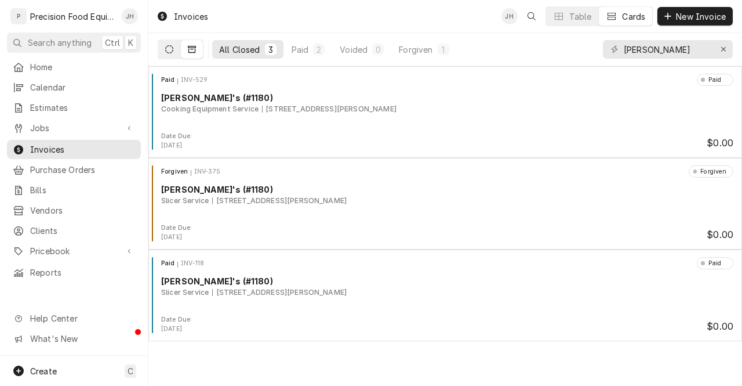
click at [171, 48] on icon "Dynamic Content Wrapper" at bounding box center [169, 49] width 8 height 8
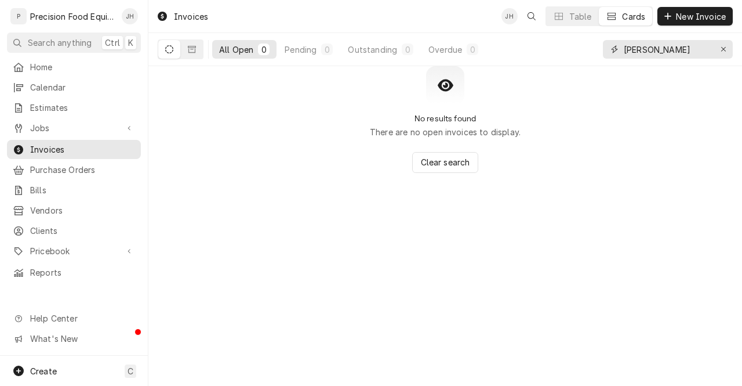
click at [656, 48] on input "andy" at bounding box center [667, 49] width 87 height 19
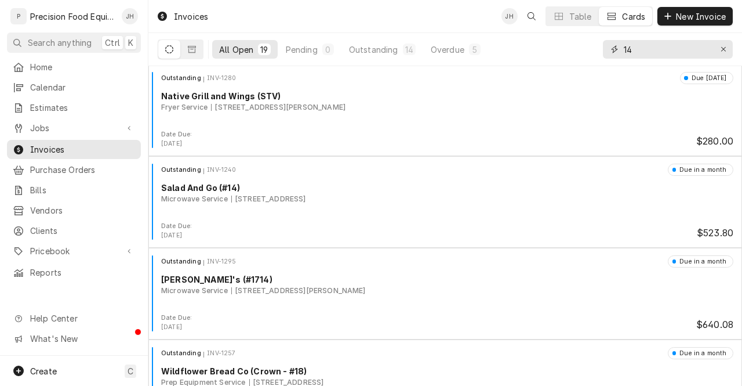
scroll to position [1309, 0]
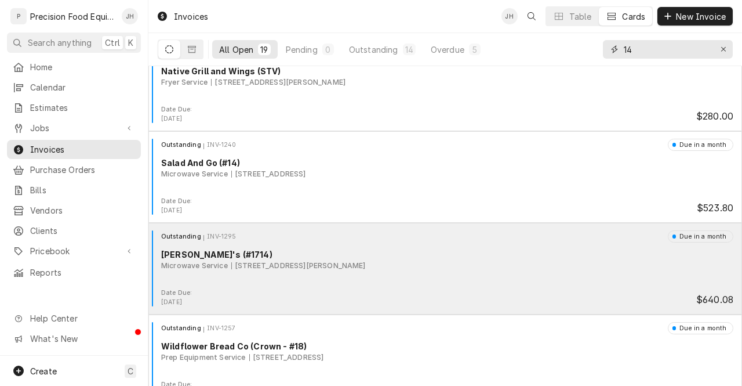
type input "14"
click at [453, 302] on div "Date Due: Sep 17, 2025 $640.08" at bounding box center [445, 297] width 584 height 19
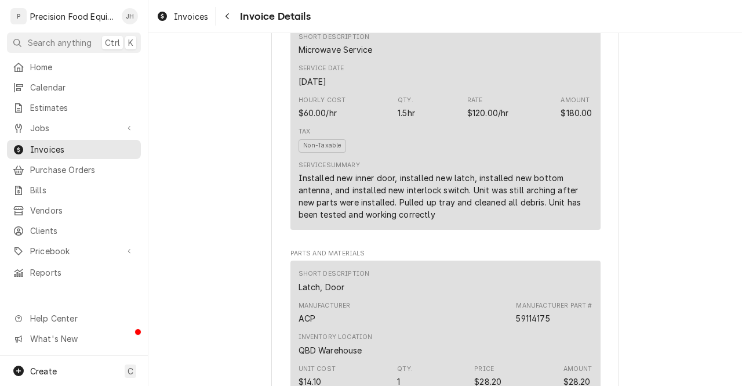
scroll to position [626, 0]
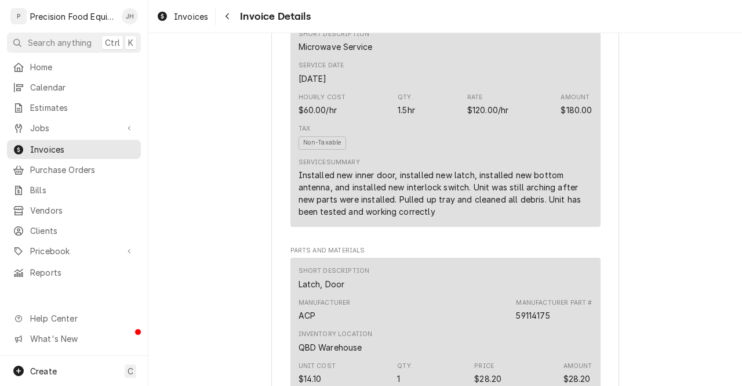
click at [311, 216] on div "Installed new inner door, installed new latch, installed new bottom antenna, an…" at bounding box center [446, 193] width 294 height 49
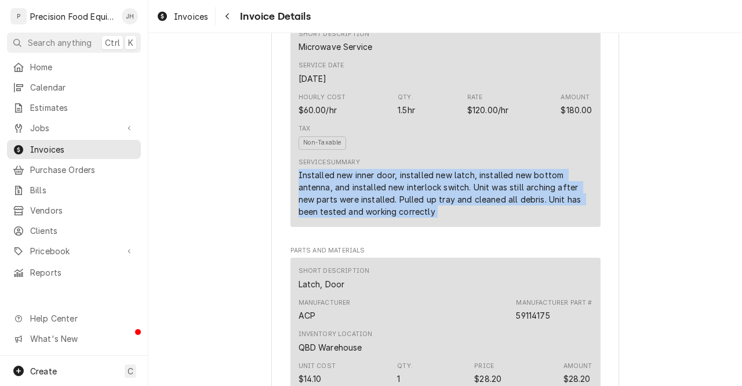
click at [311, 216] on div "Installed new inner door, installed new latch, installed new bottom antenna, an…" at bounding box center [446, 193] width 294 height 49
copy div "Installed new inner door, installed new latch, installed new bottom antenna, an…"
click at [230, 20] on div "Navigate back" at bounding box center [227, 16] width 12 height 12
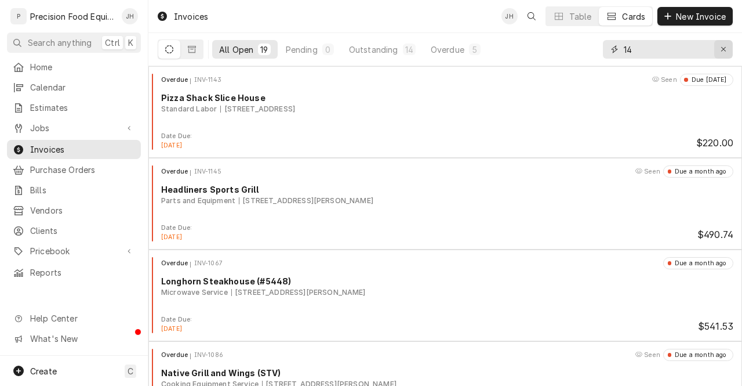
click at [728, 46] on div "Erase input" at bounding box center [724, 49] width 12 height 12
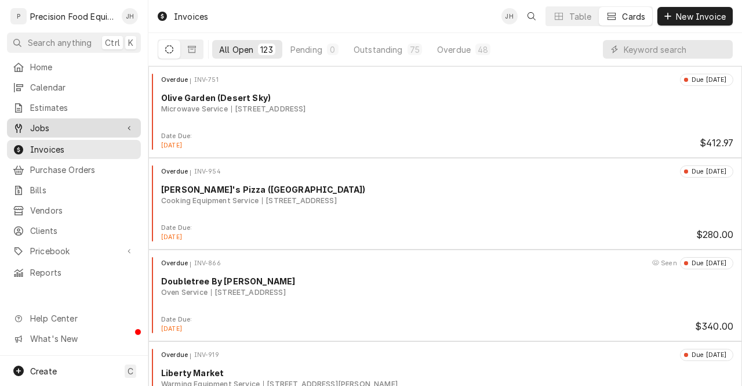
click at [53, 123] on span "Jobs" at bounding box center [74, 128] width 88 height 12
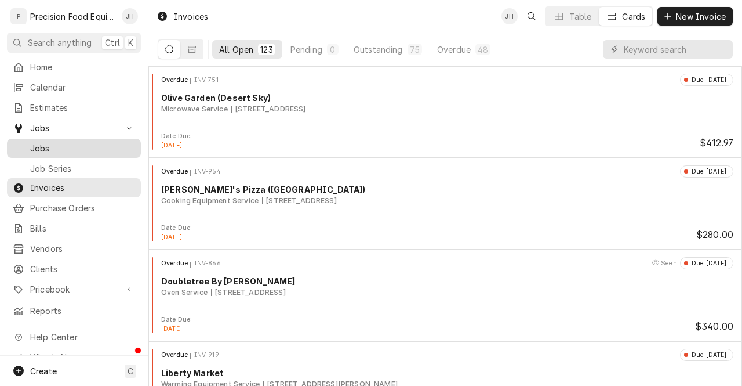
click at [59, 148] on span "Jobs" at bounding box center [82, 148] width 105 height 12
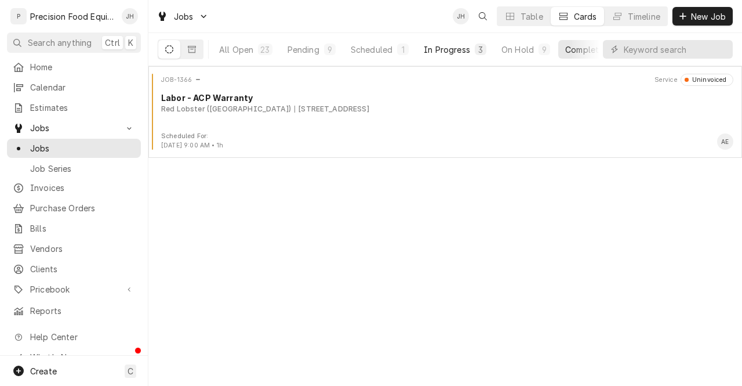
click at [468, 45] on div "In Progress" at bounding box center [447, 49] width 46 height 12
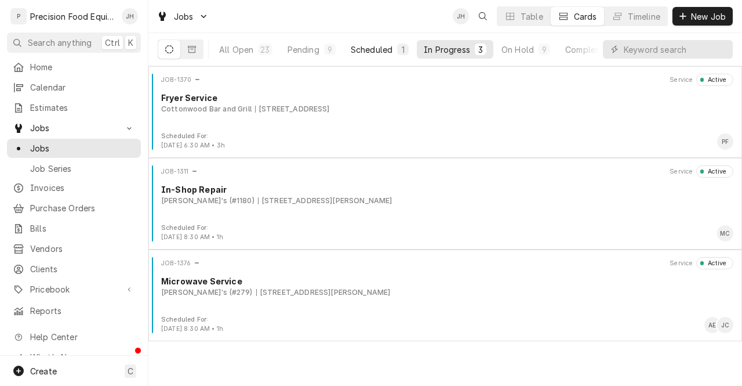
click at [388, 44] on div "Scheduled" at bounding box center [372, 49] width 42 height 12
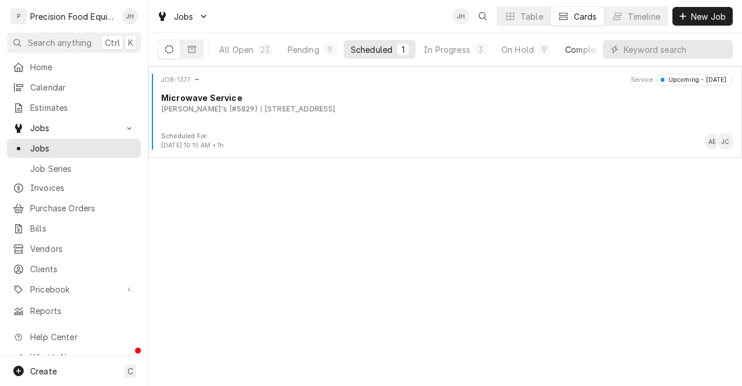
click at [595, 46] on div "Completed" at bounding box center [586, 49] width 43 height 12
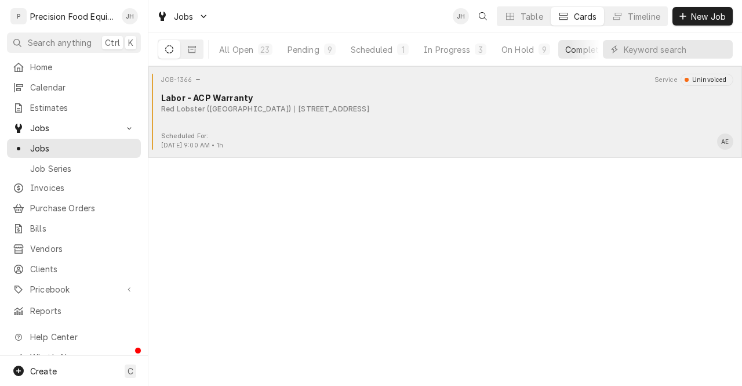
click at [398, 92] on div "Labor - ACP Warranty" at bounding box center [447, 98] width 572 height 12
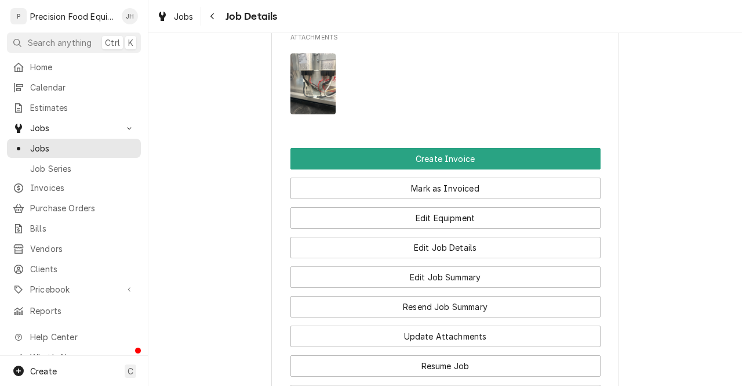
scroll to position [911, 0]
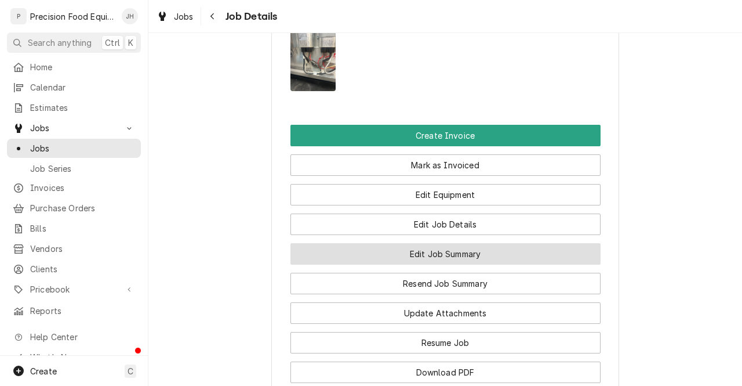
click at [516, 264] on button "Edit Job Summary" at bounding box center [445, 253] width 310 height 21
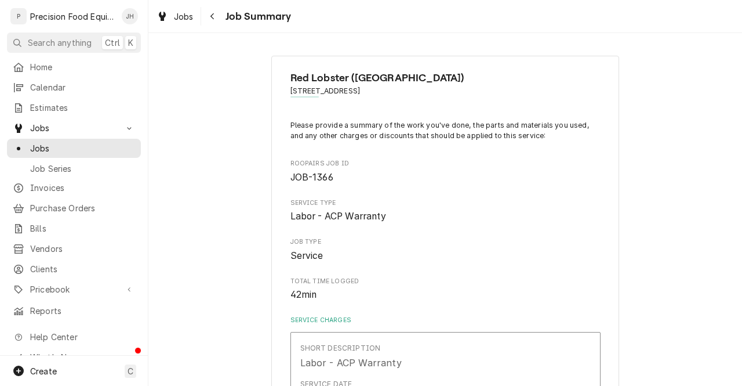
type textarea "x"
click at [210, 24] on button "Navigate back" at bounding box center [212, 16] width 19 height 19
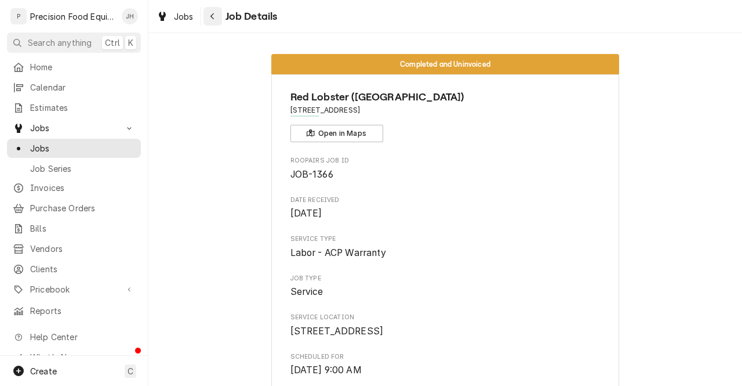
click at [210, 12] on icon "Navigate back" at bounding box center [212, 16] width 5 height 8
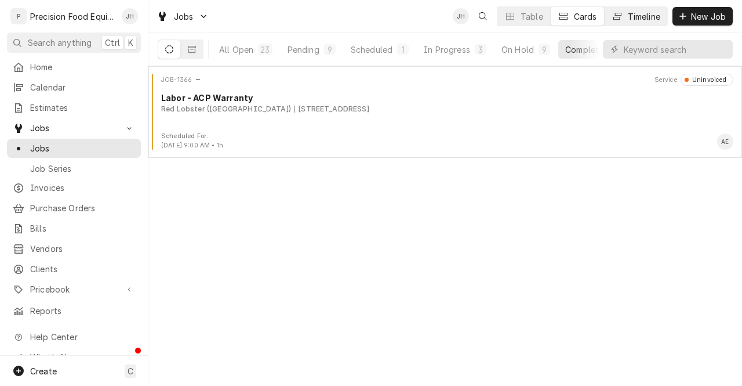
click at [634, 14] on div "Timeline" at bounding box center [644, 16] width 32 height 12
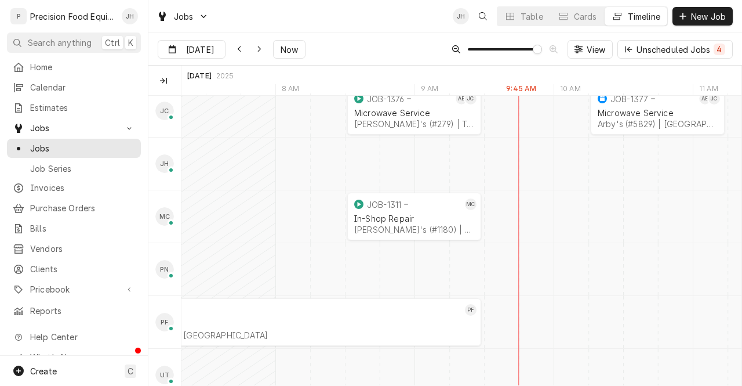
scroll to position [118, 0]
click at [395, 328] on div "Cottonwood Bar and Grill | [GEOGRAPHIC_DATA]" at bounding box center [275, 333] width 398 height 10
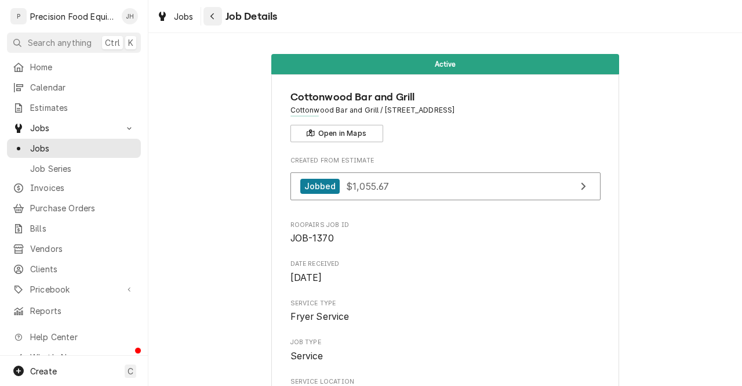
click at [218, 16] on div "Navigate back" at bounding box center [213, 16] width 12 height 12
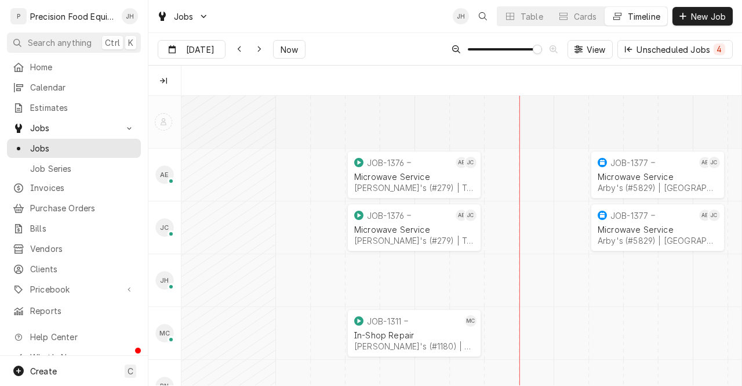
scroll to position [0, 11142]
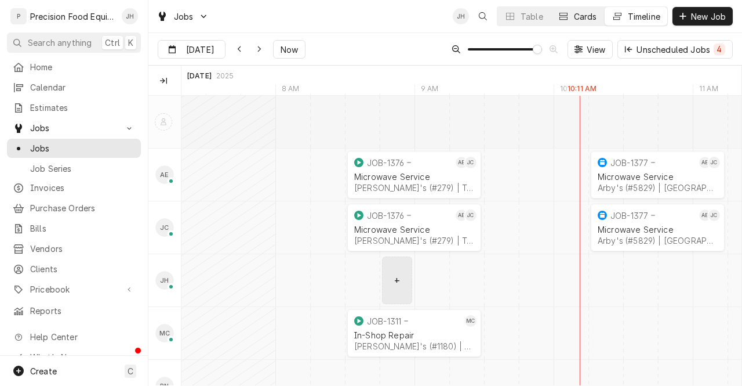
click at [586, 13] on div "Cards" at bounding box center [585, 16] width 23 height 12
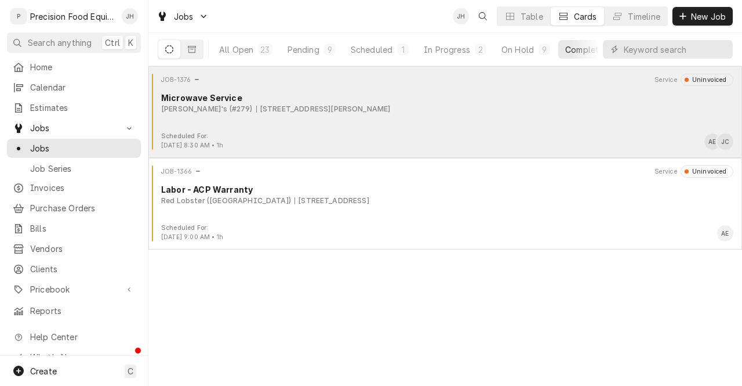
click at [460, 129] on div "JOB-1376 Service Uninvoiced Microwave Service Arby's (#279) 1392 W. Elliot Rd, …" at bounding box center [445, 103] width 584 height 58
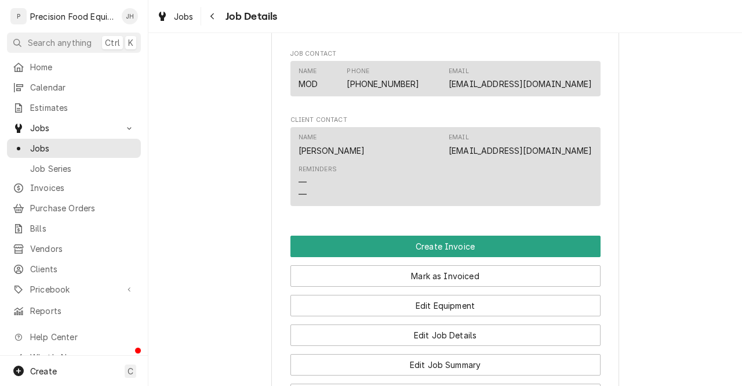
scroll to position [809, 0]
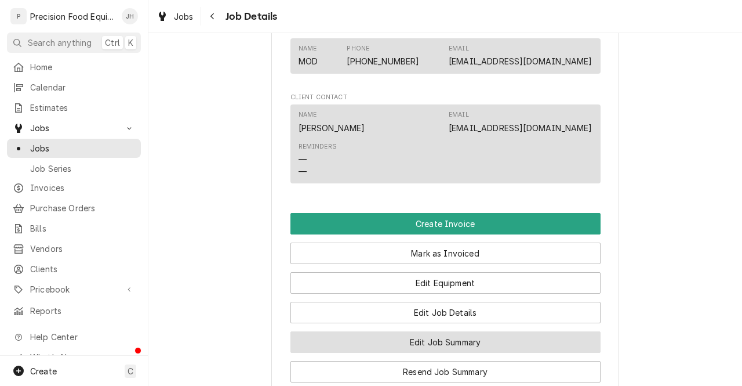
click at [507, 352] on button "Edit Job Summary" at bounding box center [445, 341] width 310 height 21
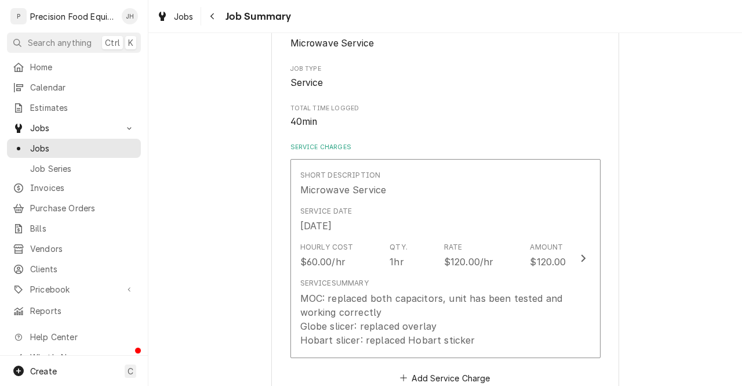
scroll to position [184, 0]
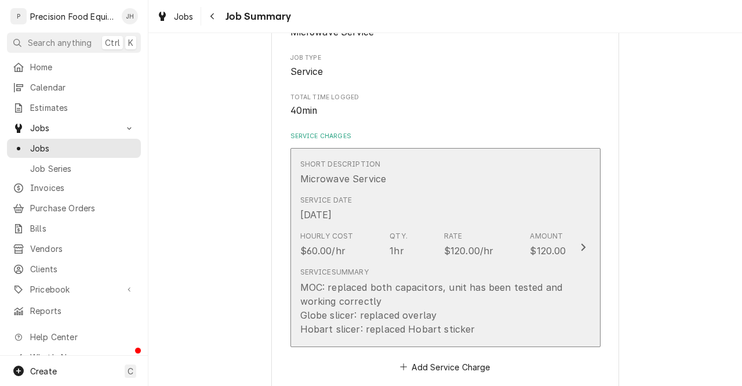
click at [482, 213] on div "Service Date [DATE]" at bounding box center [433, 208] width 266 height 36
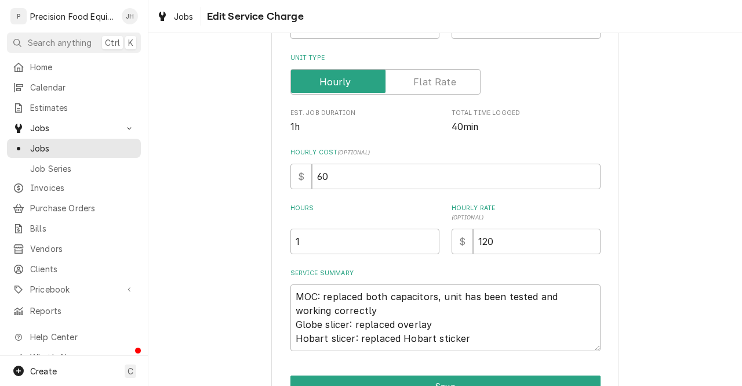
scroll to position [238, 0]
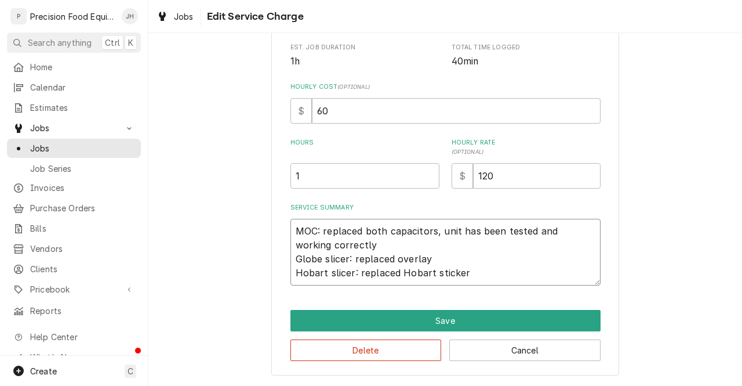
click at [555, 259] on textarea "MOC: replaced both capacitors, unit has been tested and working correctly Globe…" at bounding box center [445, 252] width 310 height 67
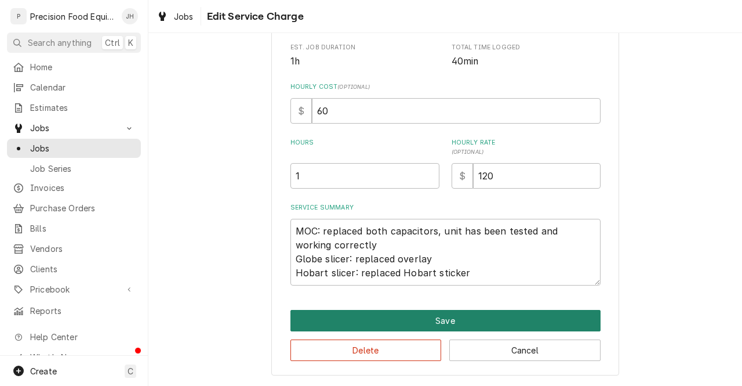
click at [474, 322] on button "Save" at bounding box center [445, 320] width 310 height 21
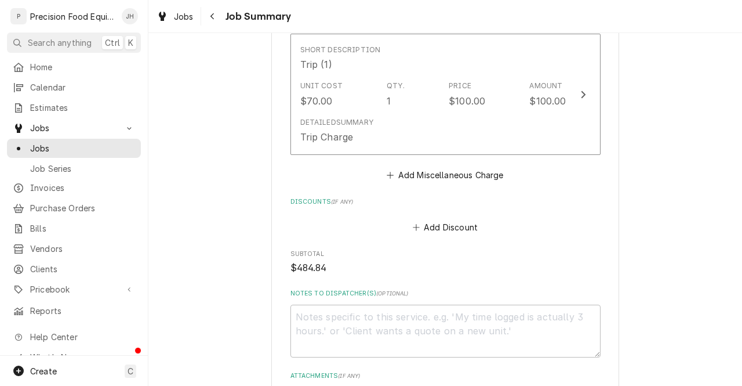
scroll to position [1219, 0]
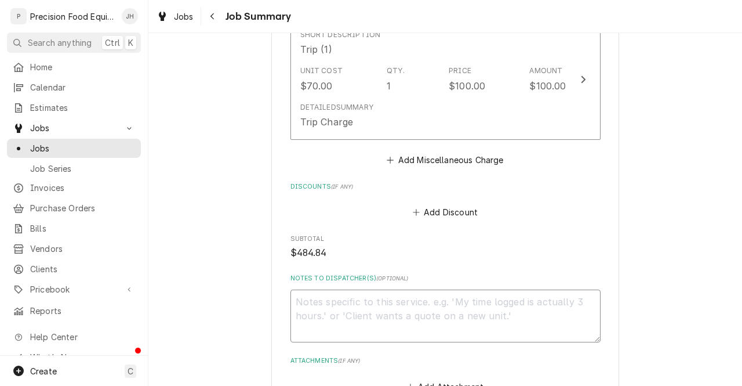
click at [439, 298] on textarea "Notes to Dispatcher(s) ( optional )" at bounding box center [445, 315] width 310 height 53
type textarea "x"
type textarea "r"
type textarea "x"
type textarea "re"
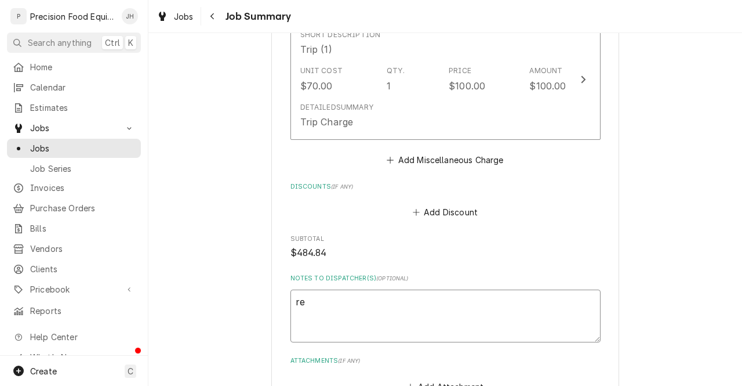
type textarea "x"
type textarea "rea"
type textarea "x"
type textarea "read"
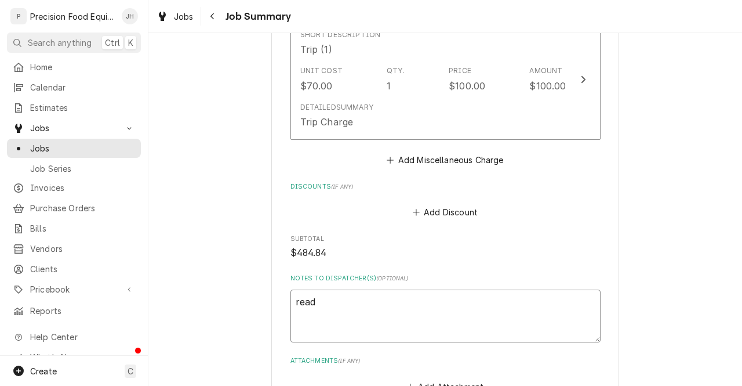
click at [376, 306] on textarea "read" at bounding box center [445, 315] width 310 height 53
type textarea "x"
type textarea "ready"
type textarea "x"
type textarea "readyb"
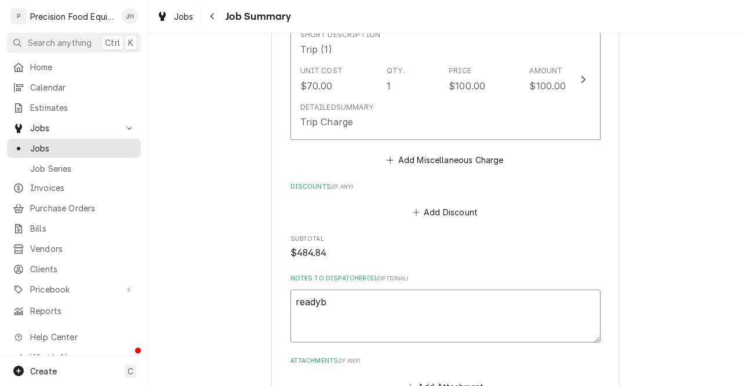
type textarea "x"
type textarea "readyb"
type textarea "x"
type textarea "readyb"
type textarea "x"
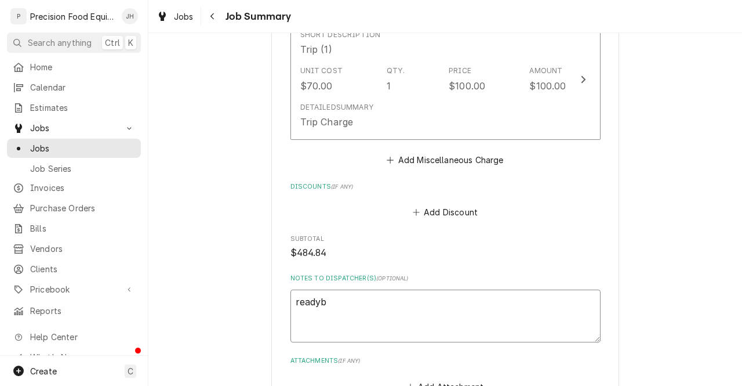
type textarea "ready"
type textarea "x"
type textarea "ready"
type textarea "x"
type textarea "ready t"
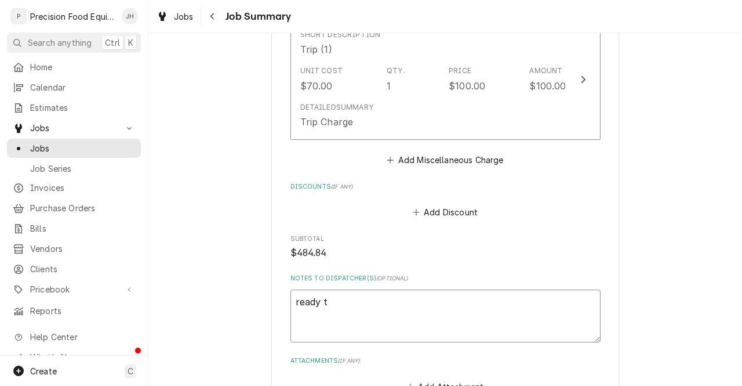
type textarea "x"
type textarea "ready to"
type textarea "x"
type textarea "ready to"
type textarea "x"
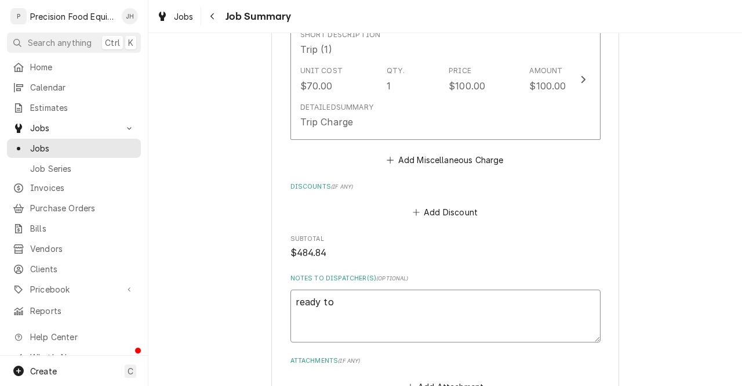
type textarea "ready to i"
type textarea "x"
type textarea "ready to in"
type textarea "x"
type textarea "ready to inv"
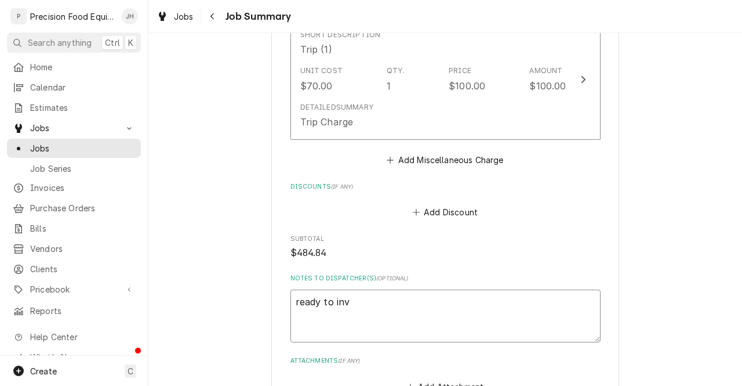
type textarea "x"
type textarea "ready to invo"
type textarea "x"
type textarea "ready to invoi"
type textarea "x"
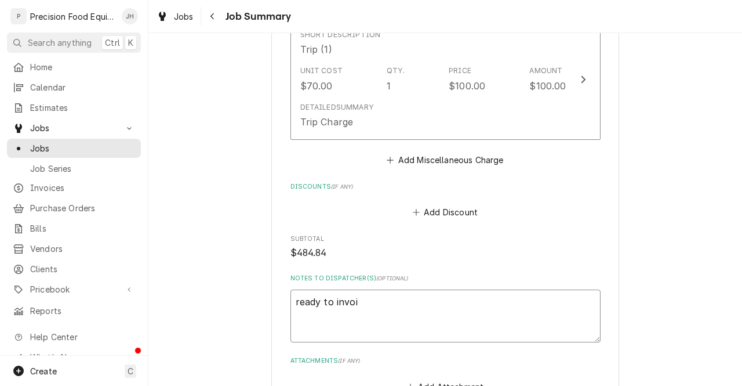
type textarea "ready to invoic"
type textarea "x"
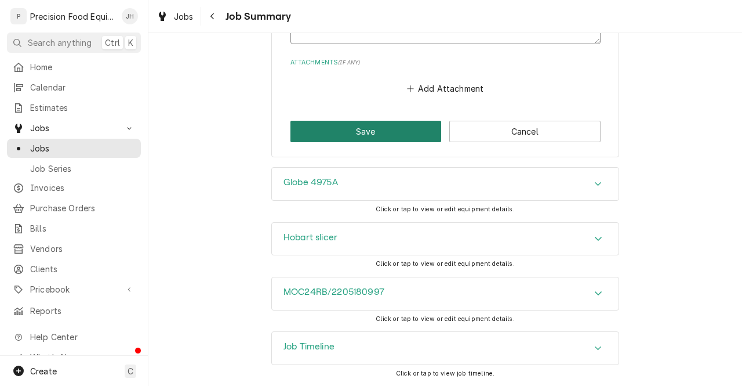
type textarea "ready to invoice"
click at [347, 142] on button "Save" at bounding box center [365, 131] width 151 height 21
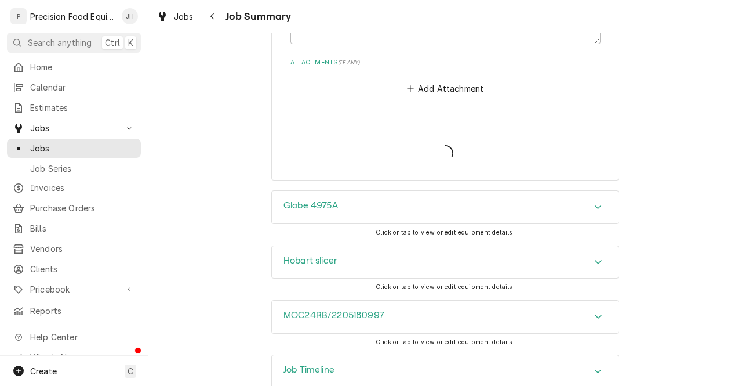
type textarea "x"
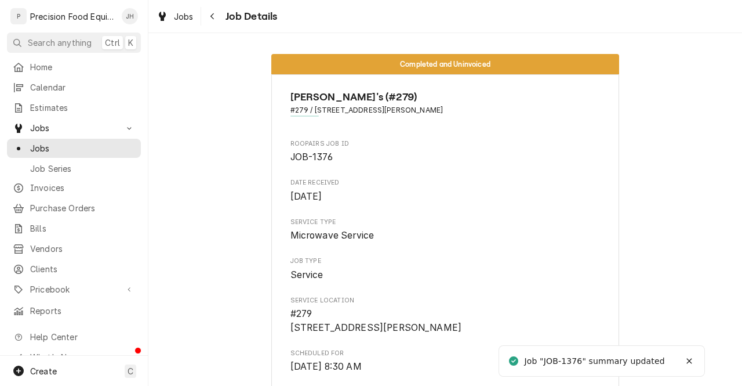
click at [213, 26] on div "Jobs Job Details" at bounding box center [445, 16] width 594 height 32
click at [210, 8] on button "Navigate back" at bounding box center [212, 16] width 19 height 19
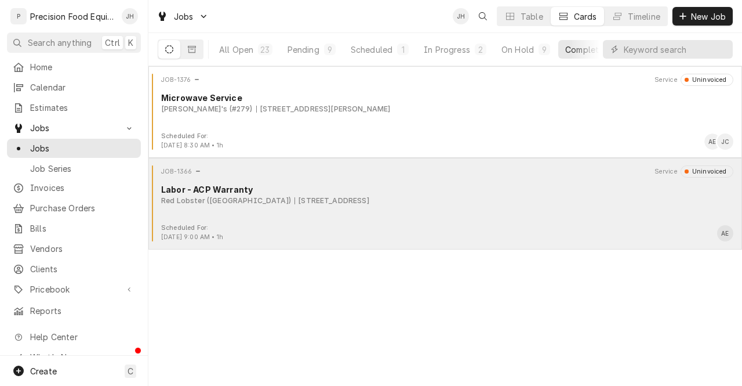
click at [286, 211] on div "JOB-1366 Service Uninvoiced Labor - ACP Warranty Red Lobster ([GEOGRAPHIC_DATA]…" at bounding box center [445, 194] width 584 height 58
